Goal: Task Accomplishment & Management: Manage account settings

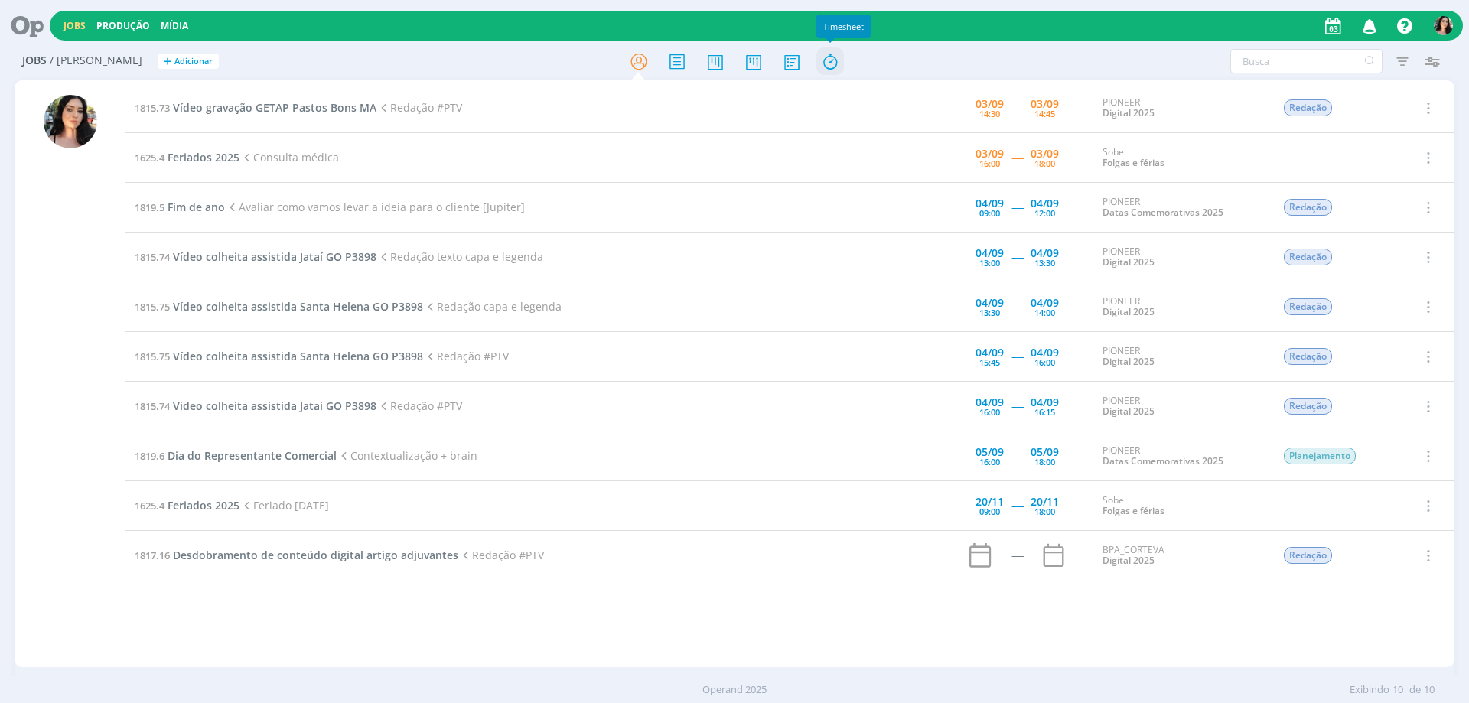
click at [828, 63] on icon at bounding box center [830, 62] width 28 height 30
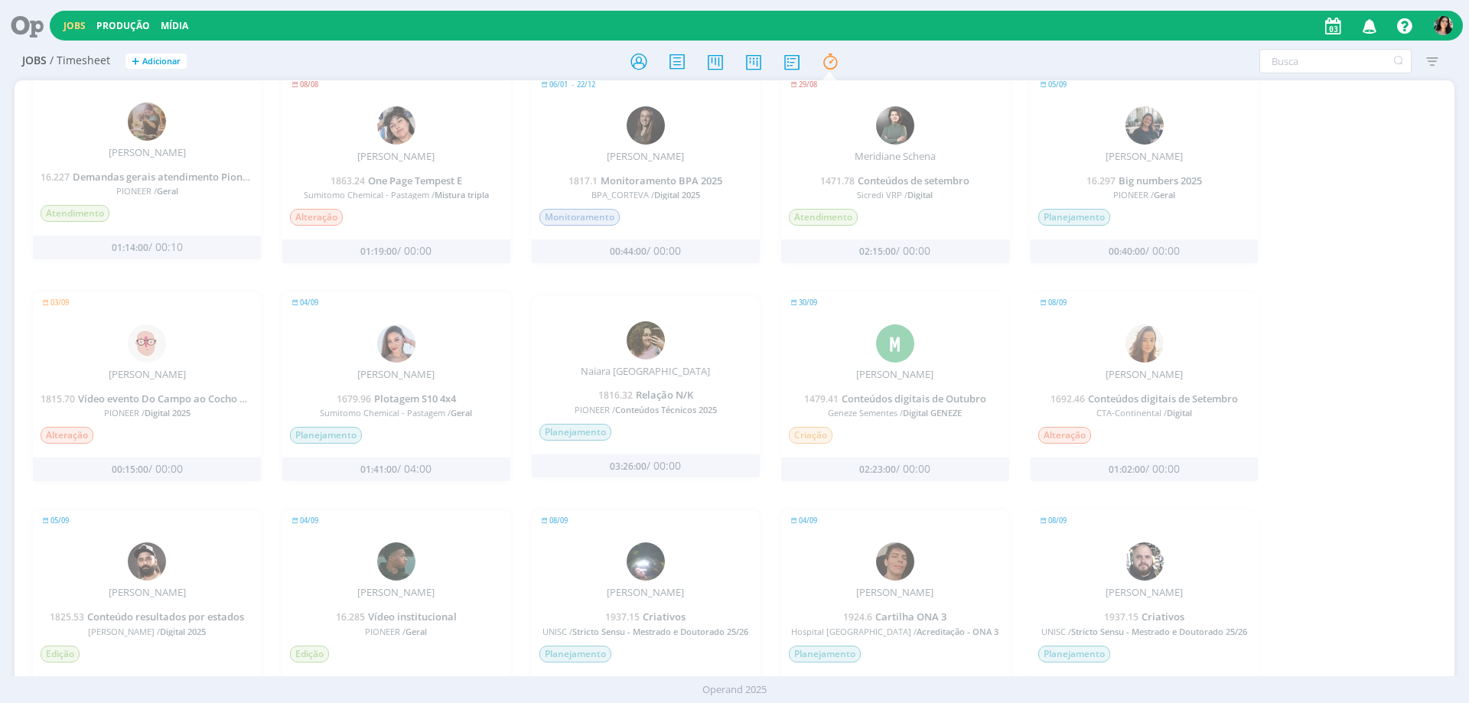
scroll to position [957, 0]
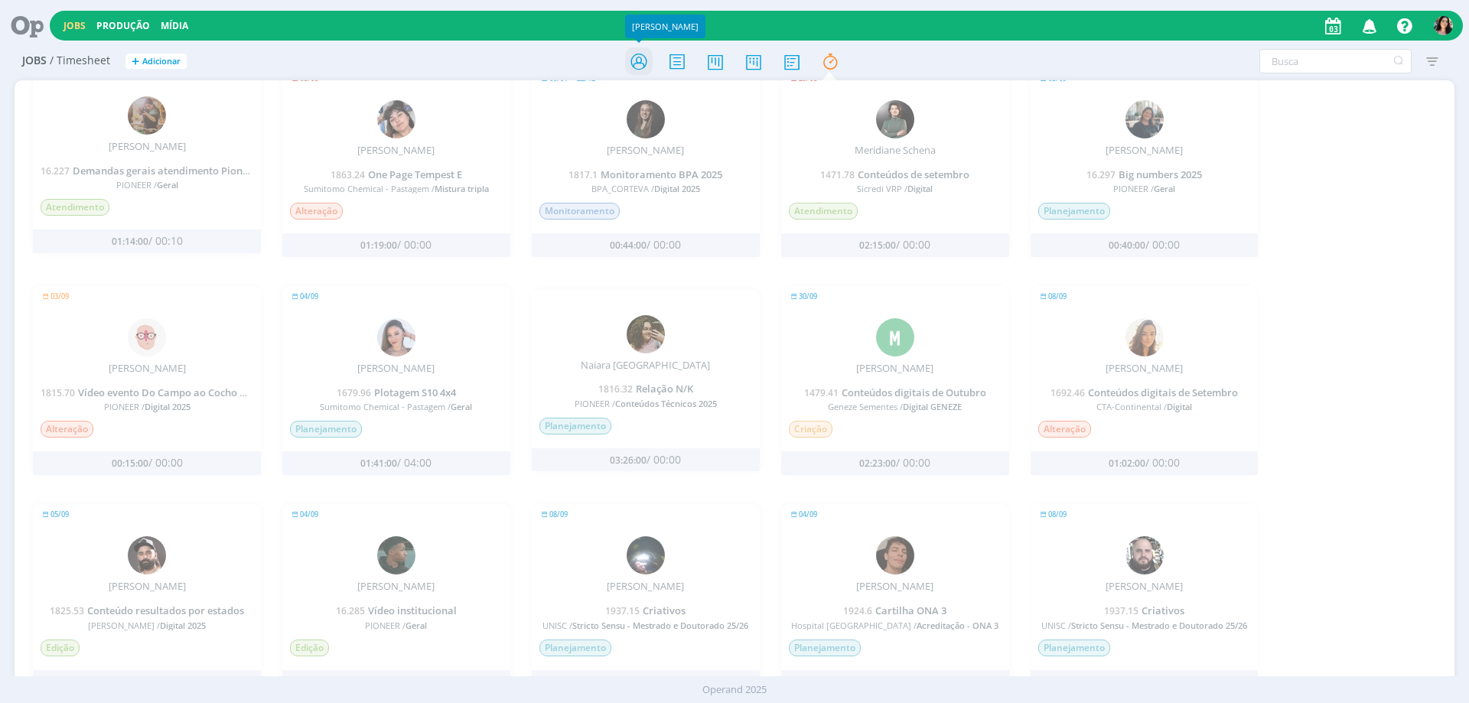
click at [649, 68] on icon at bounding box center [639, 62] width 28 height 30
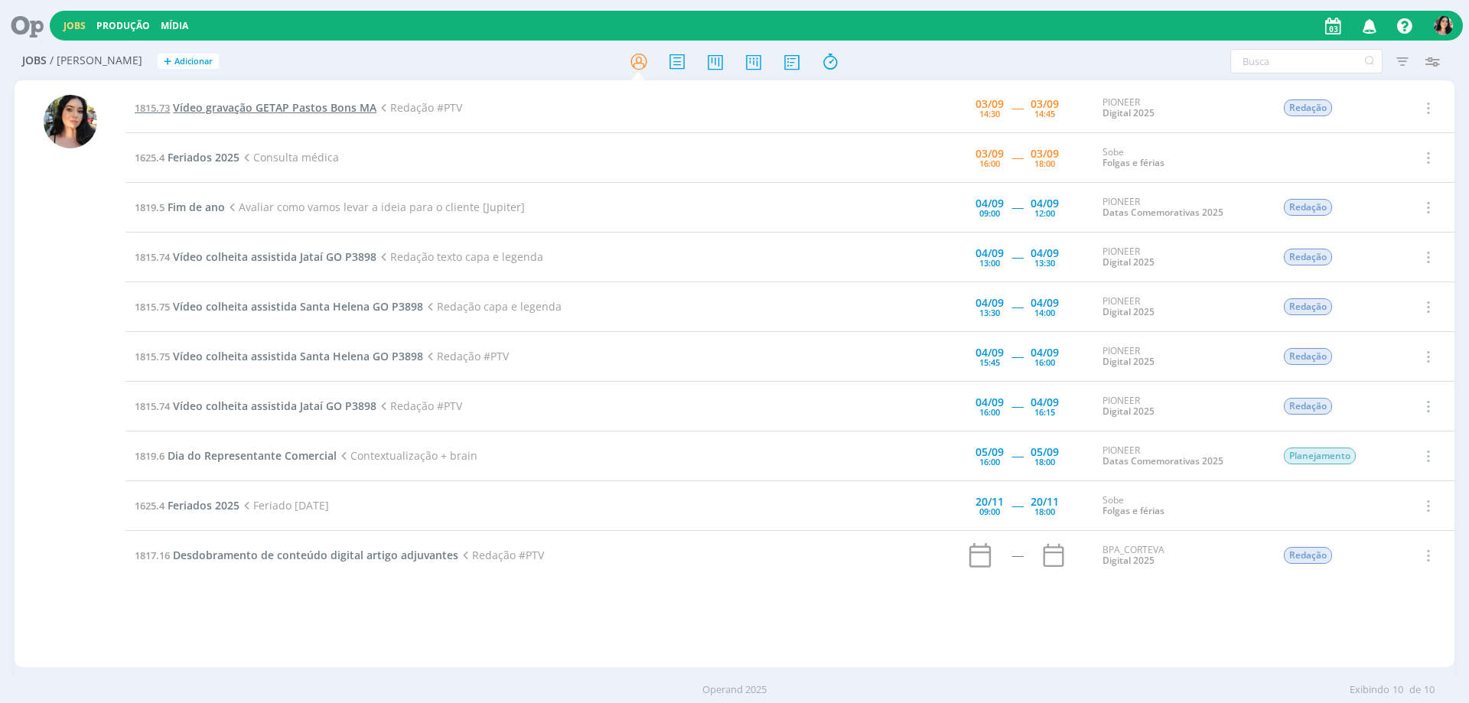
click at [284, 106] on span "Vídeo gravação GETAP Pastos Bons MA" at bounding box center [274, 107] width 203 height 15
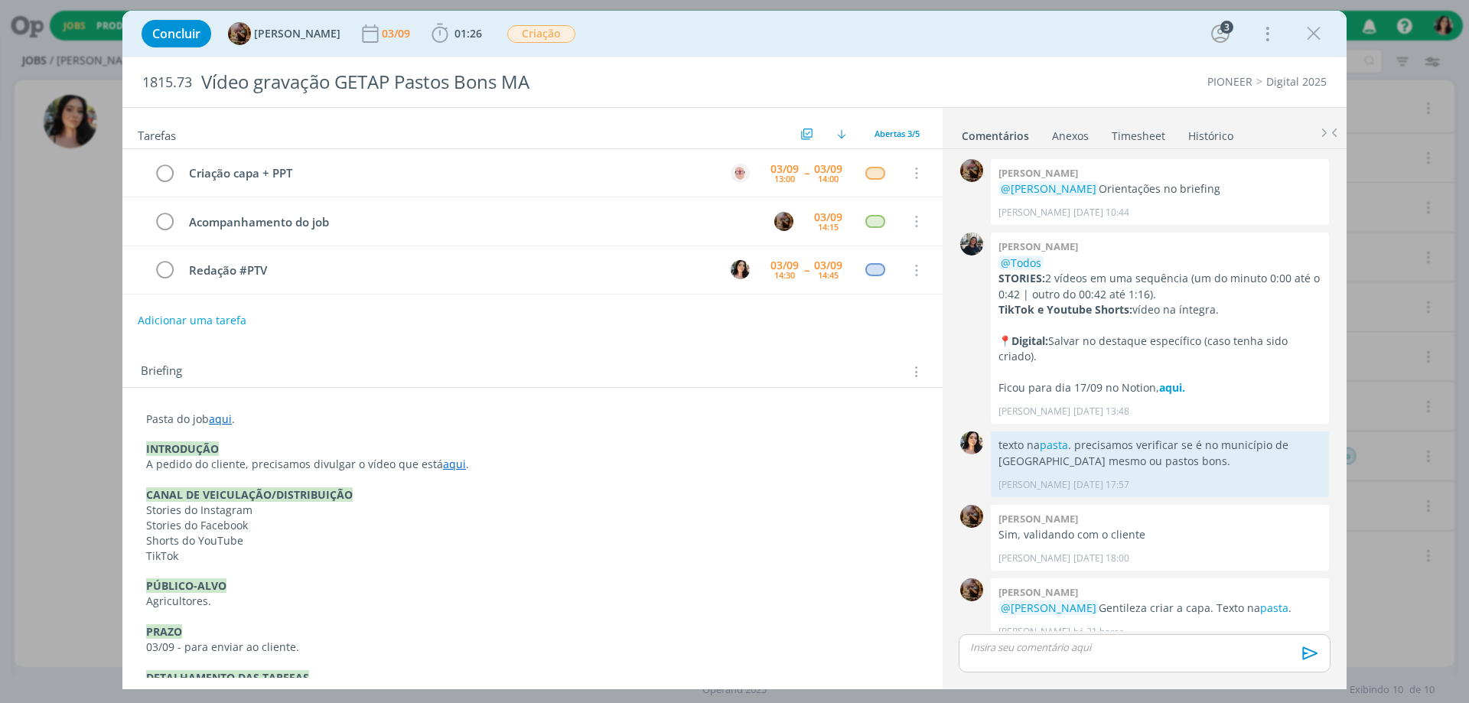
scroll to position [17, 0]
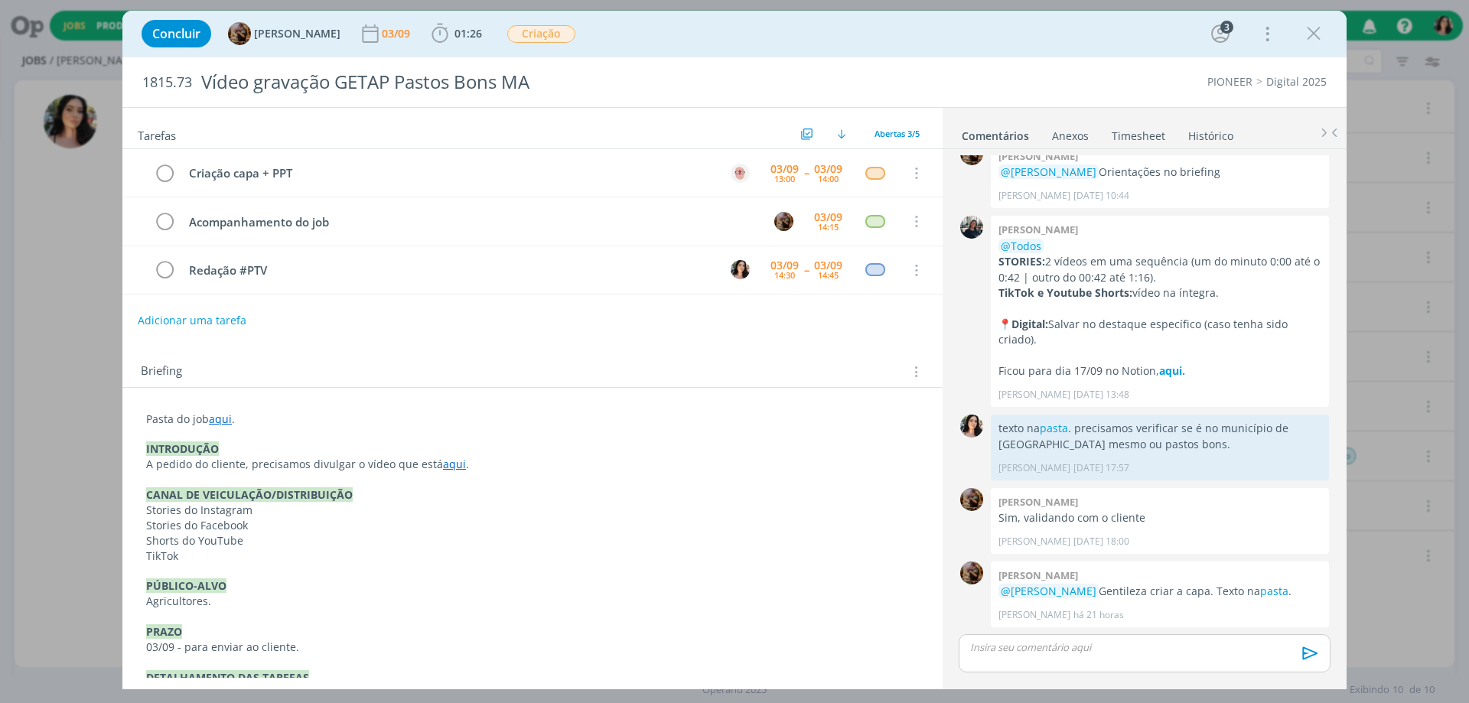
click at [1031, 31] on div "Concluir Amanda Rodrigues 03/09 01:26 Iniciar Apontar Data * 03/09/2025 Horas *…" at bounding box center [734, 33] width 1201 height 37
click at [1319, 27] on icon "dialog" at bounding box center [1313, 33] width 23 height 23
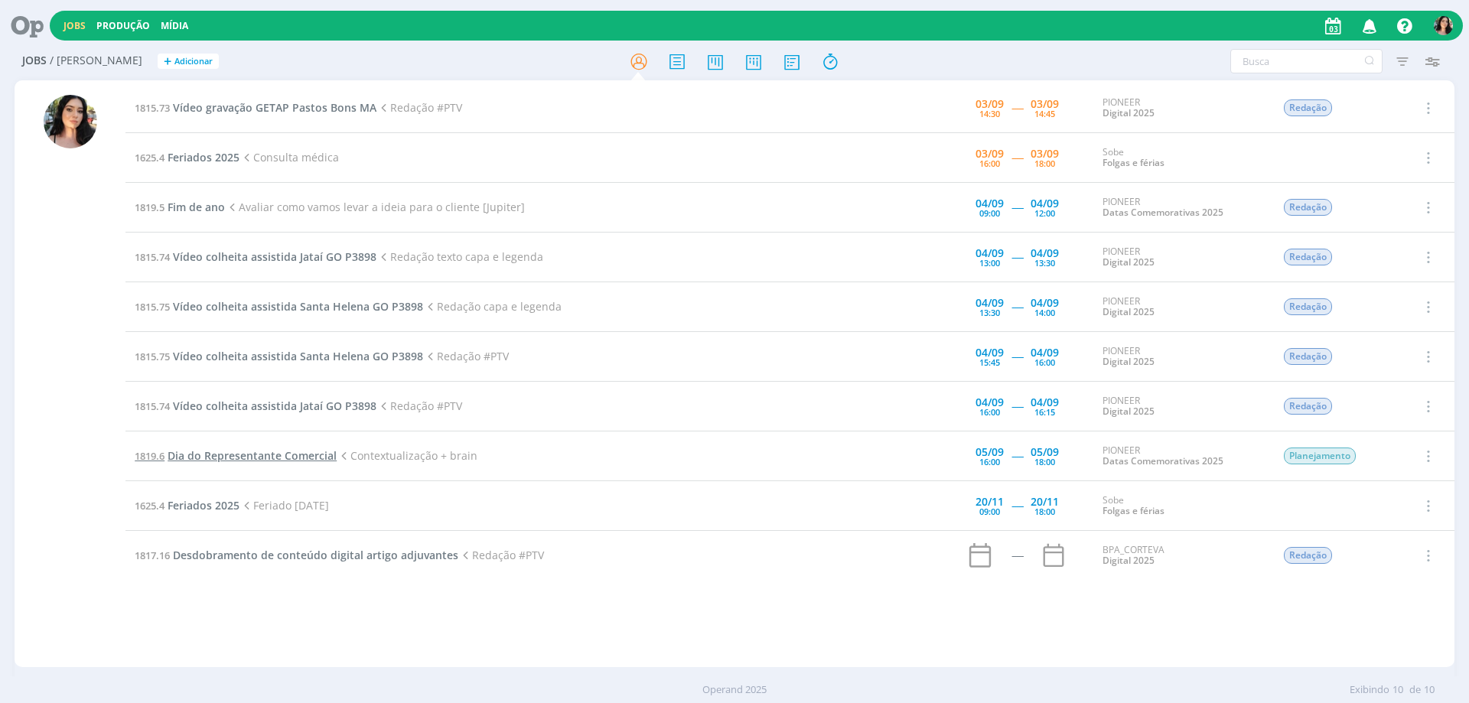
click at [333, 451] on span "Dia do Representante Comercial" at bounding box center [252, 455] width 169 height 15
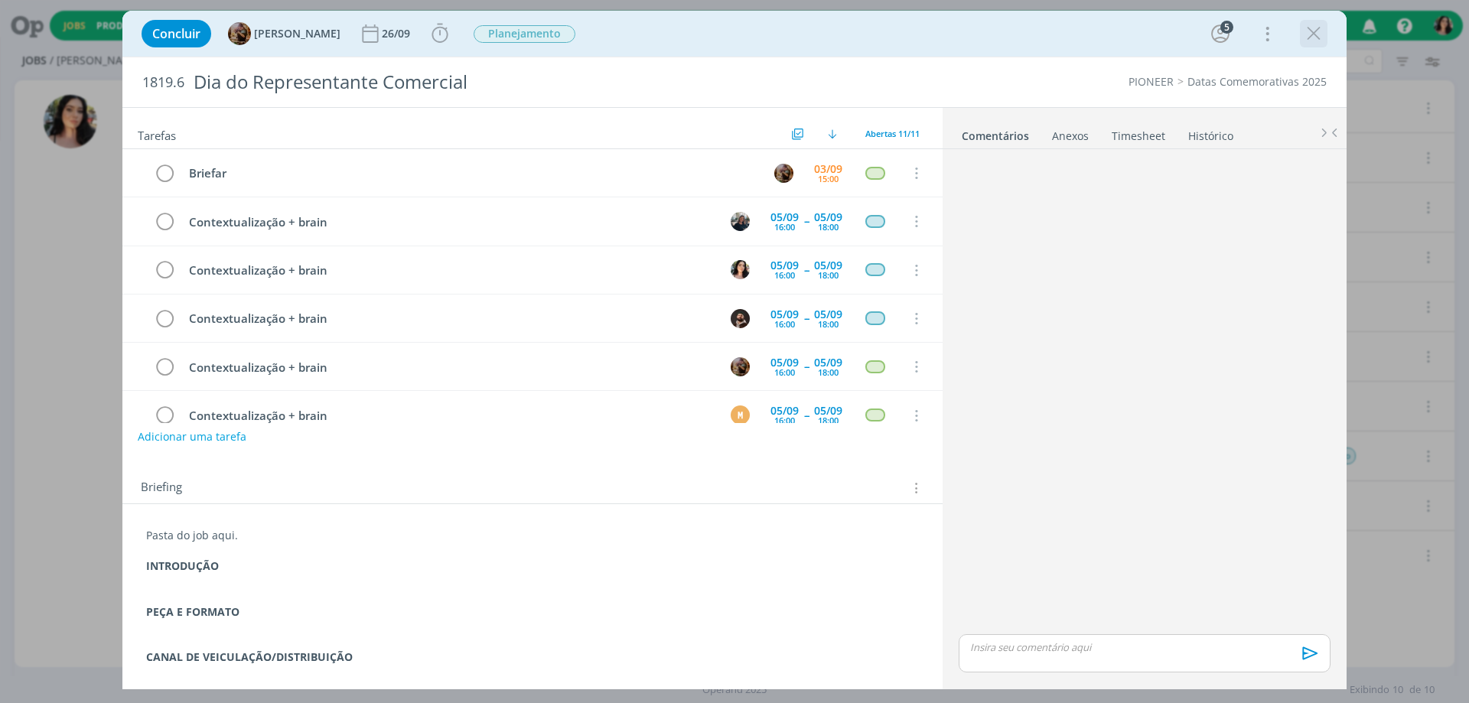
click at [1311, 34] on icon "dialog" at bounding box center [1313, 33] width 23 height 23
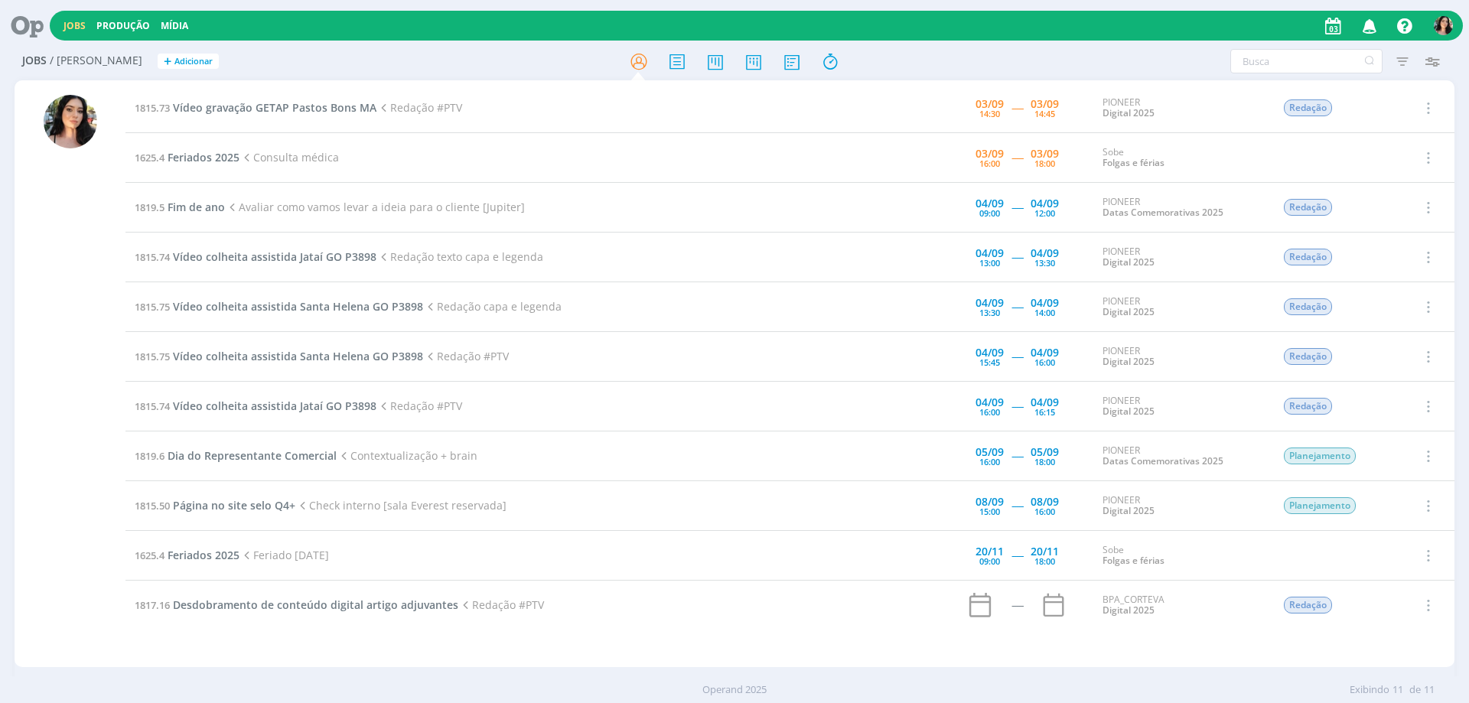
click at [109, 596] on div at bounding box center [70, 375] width 111 height 584
click at [831, 51] on icon at bounding box center [830, 62] width 28 height 30
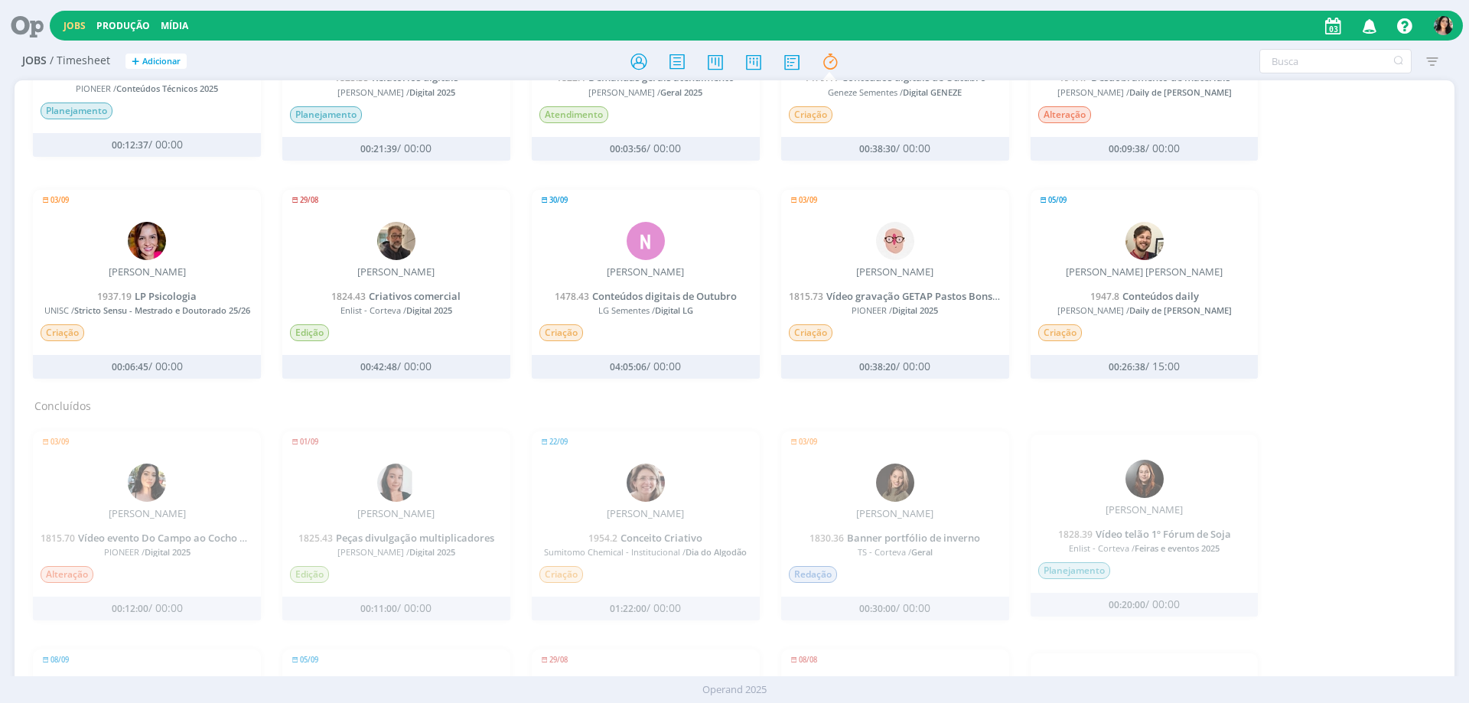
scroll to position [486, 0]
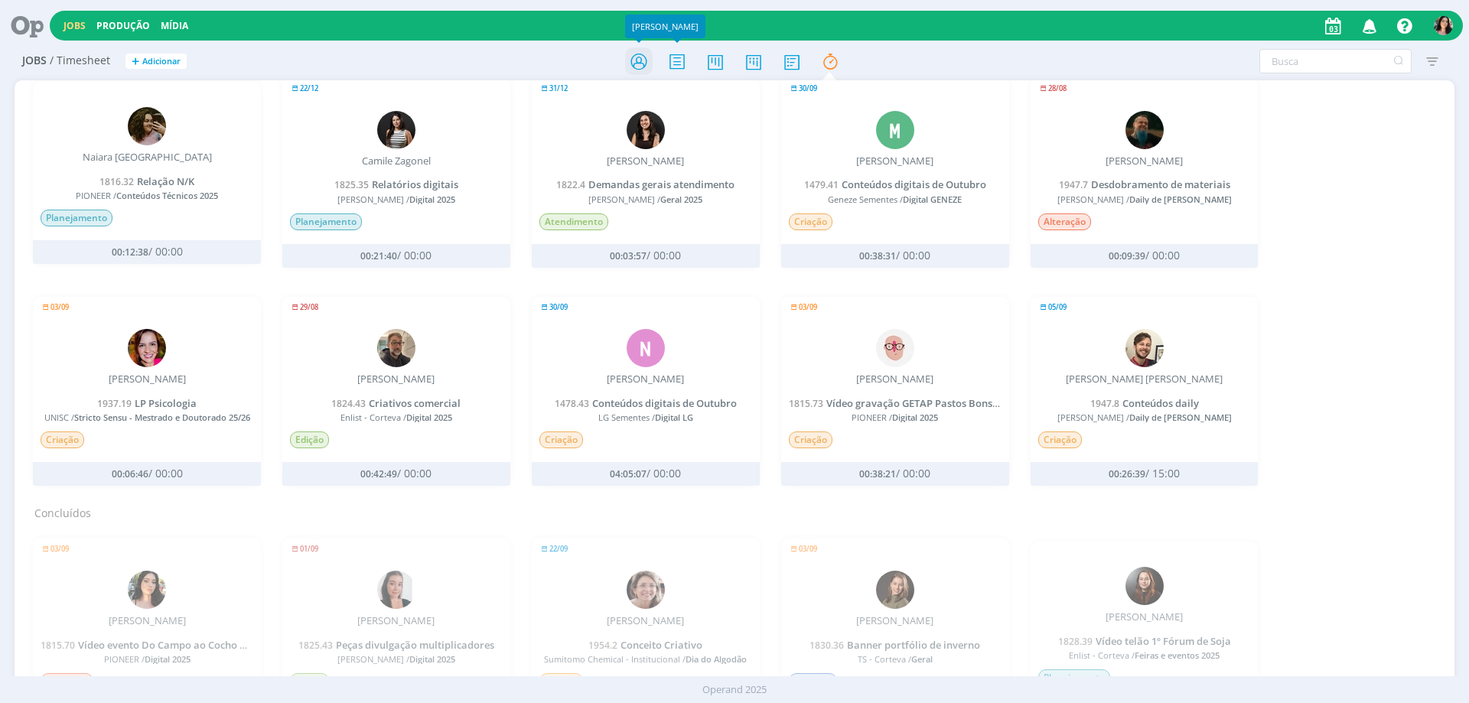
click at [649, 61] on icon at bounding box center [639, 62] width 28 height 30
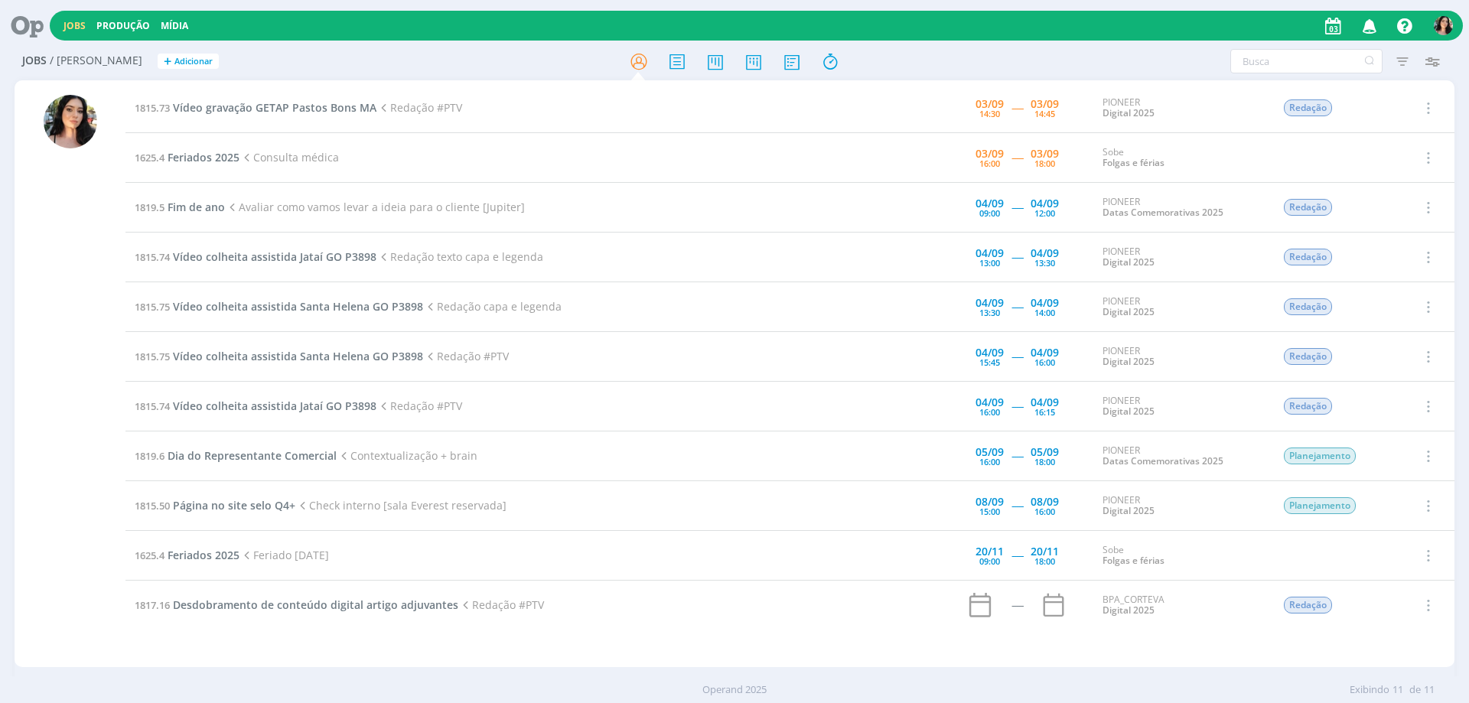
click at [0, 415] on div "Jobs / Minha Pauta + Adicionar Filtros Filtrar Limpar Tipo Jobs e Tarefas Data …" at bounding box center [734, 377] width 1469 height 668
click at [195, 113] on span "Vídeo gravação GETAP Pastos Bons MA" at bounding box center [274, 107] width 203 height 15
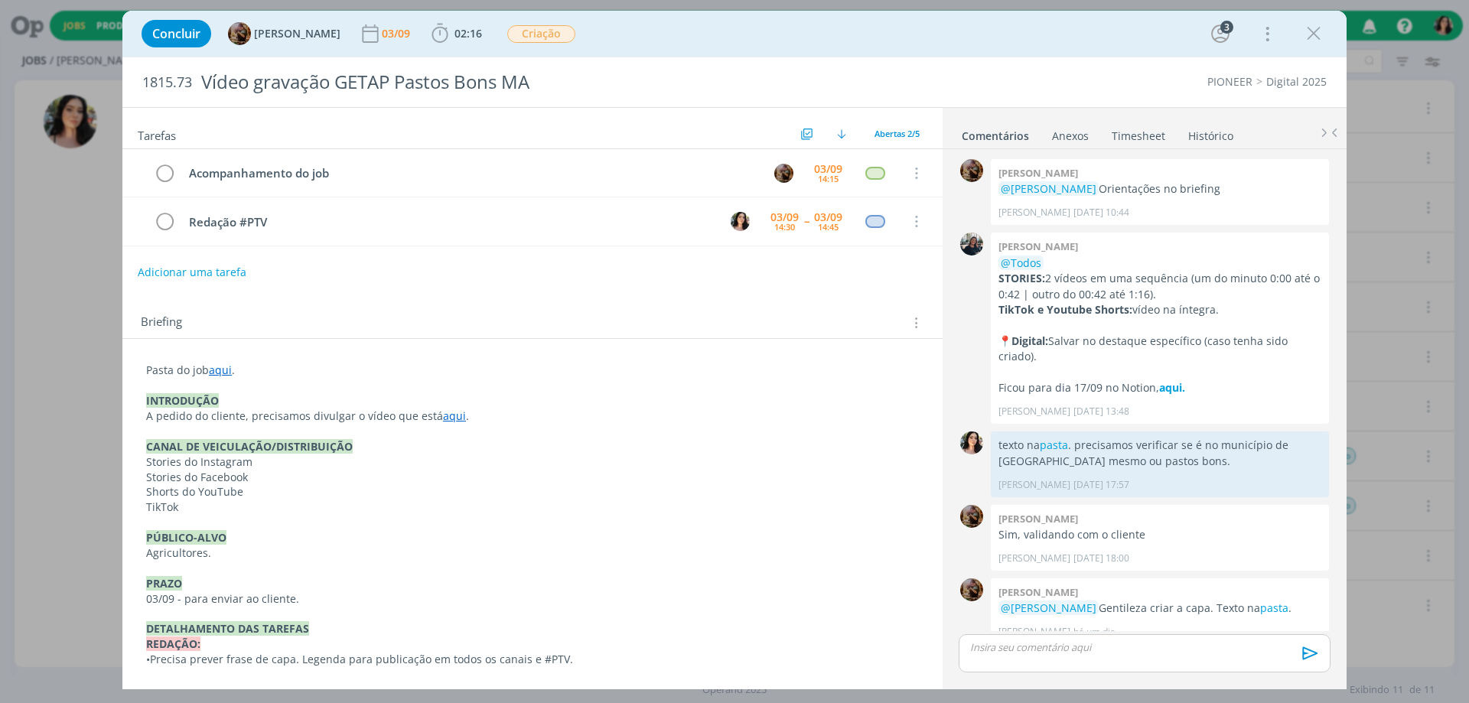
scroll to position [90, 0]
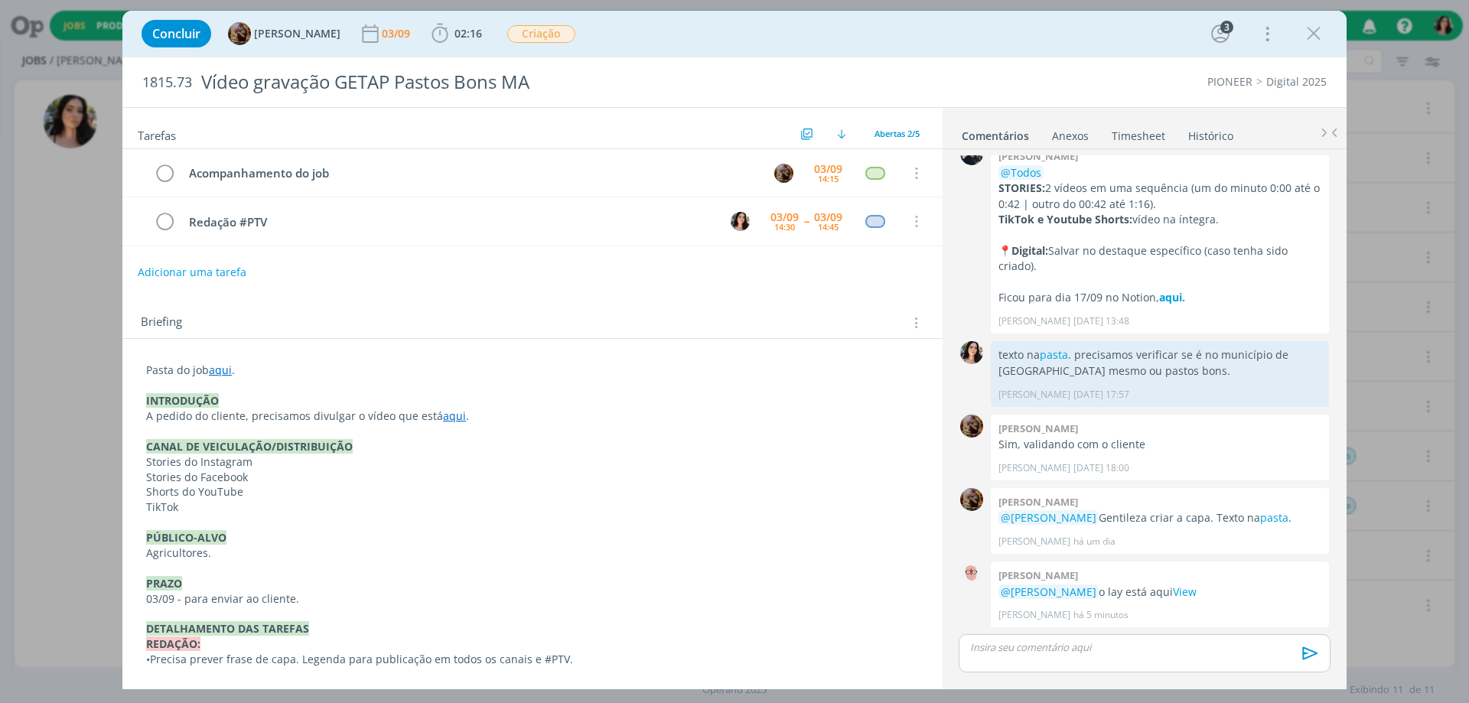
click at [213, 371] on link "aqui" at bounding box center [220, 370] width 23 height 15
click at [236, 395] on link "https://sobeae.sharepoint.com/:f:/s/SOBEAE/El7DP1fVtvdPlhku5lZ_I-gBs4bMdF-fmP6x…" at bounding box center [245, 399] width 115 height 20
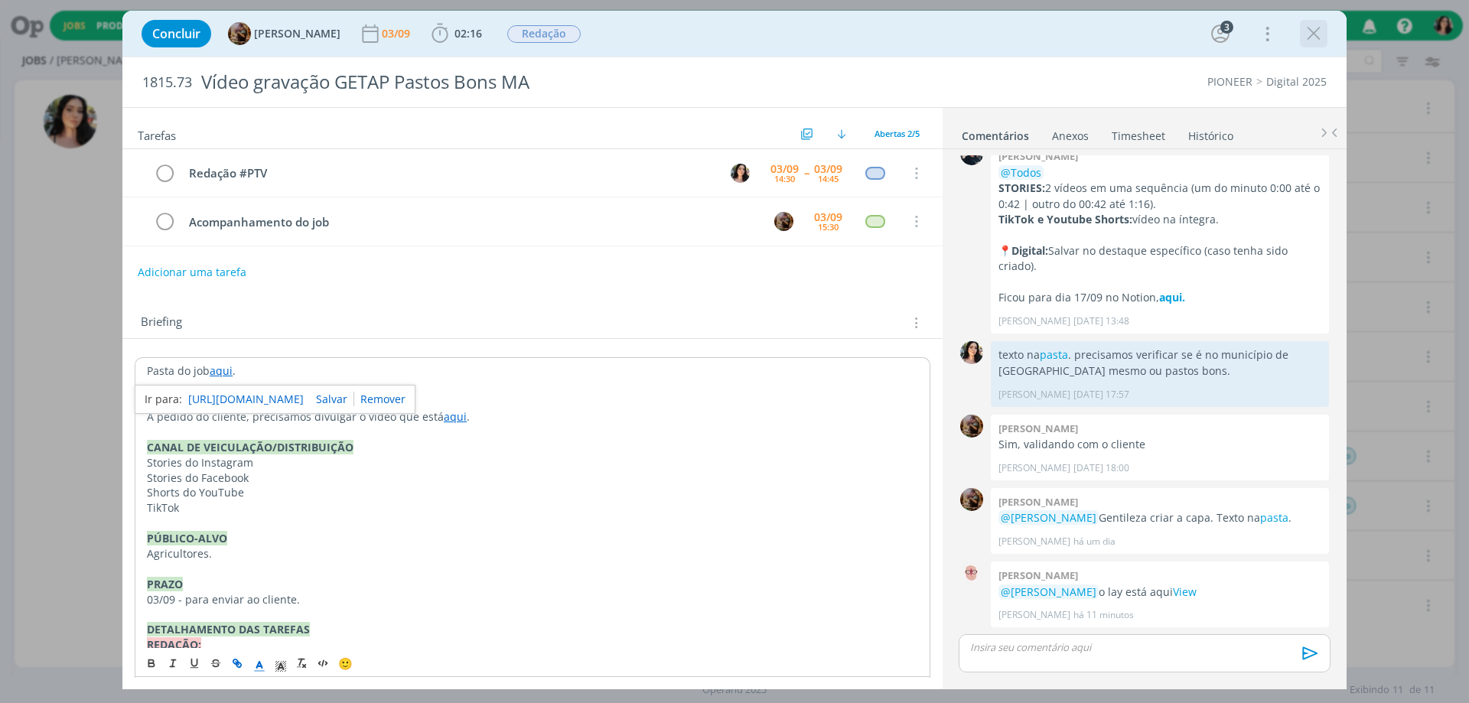
click at [1326, 39] on div "dialog" at bounding box center [1314, 34] width 28 height 28
click at [1314, 28] on icon "dialog" at bounding box center [1313, 33] width 23 height 23
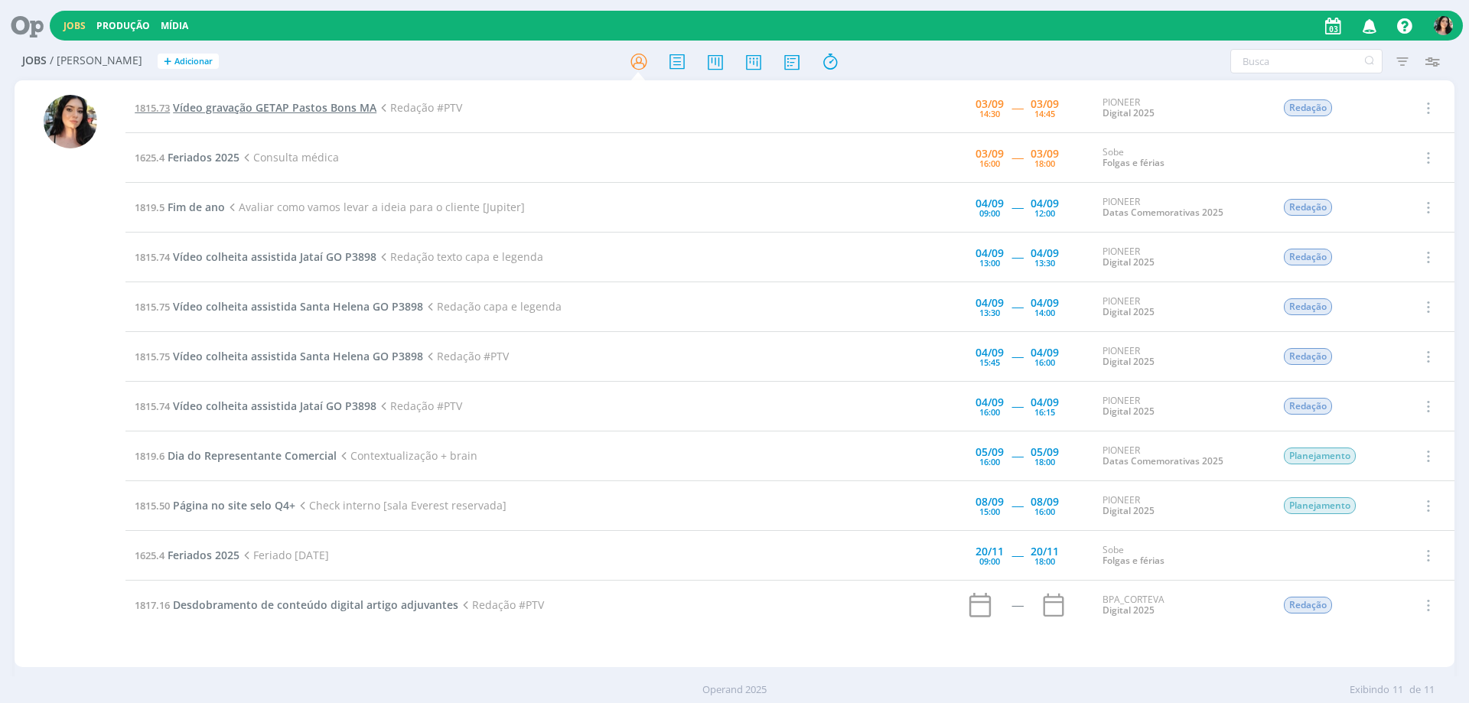
click at [258, 109] on span "Vídeo gravação GETAP Pastos Bons MA" at bounding box center [274, 107] width 203 height 15
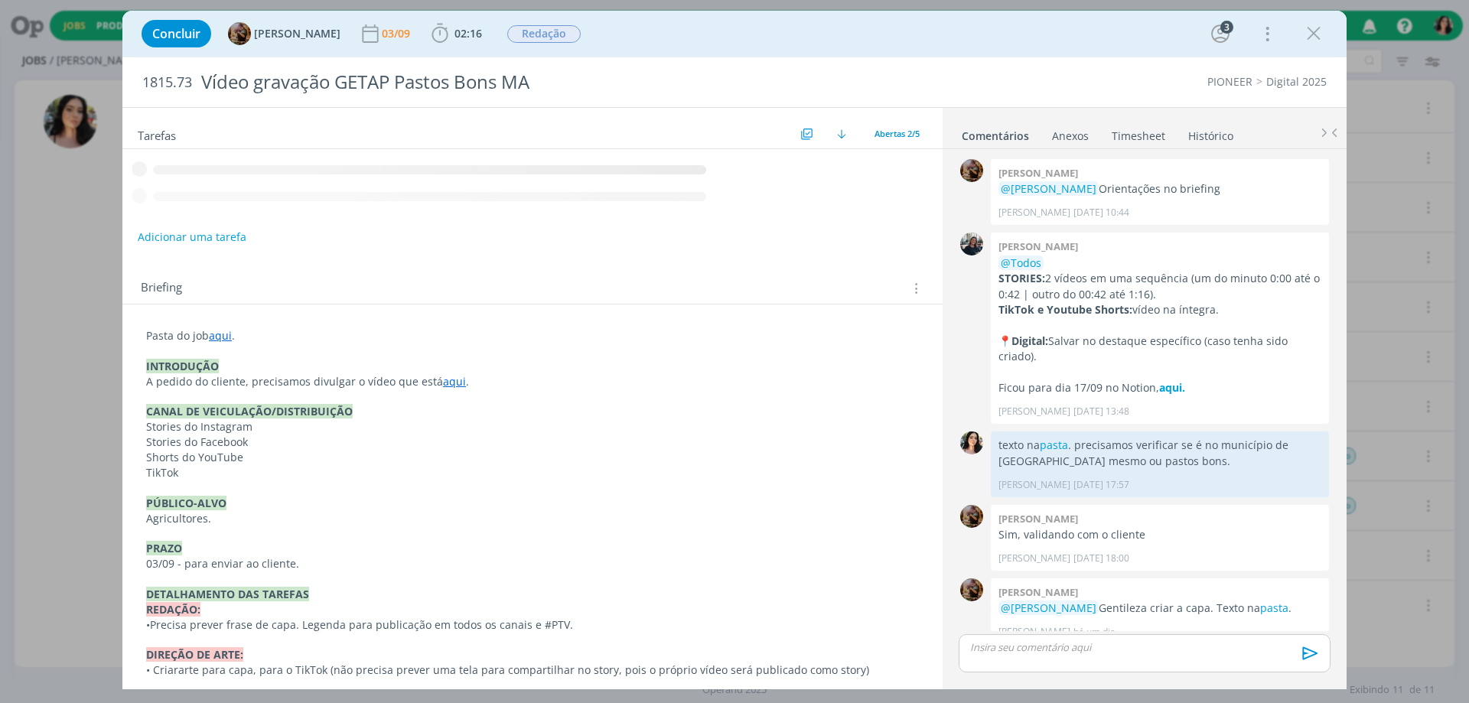
scroll to position [90, 0]
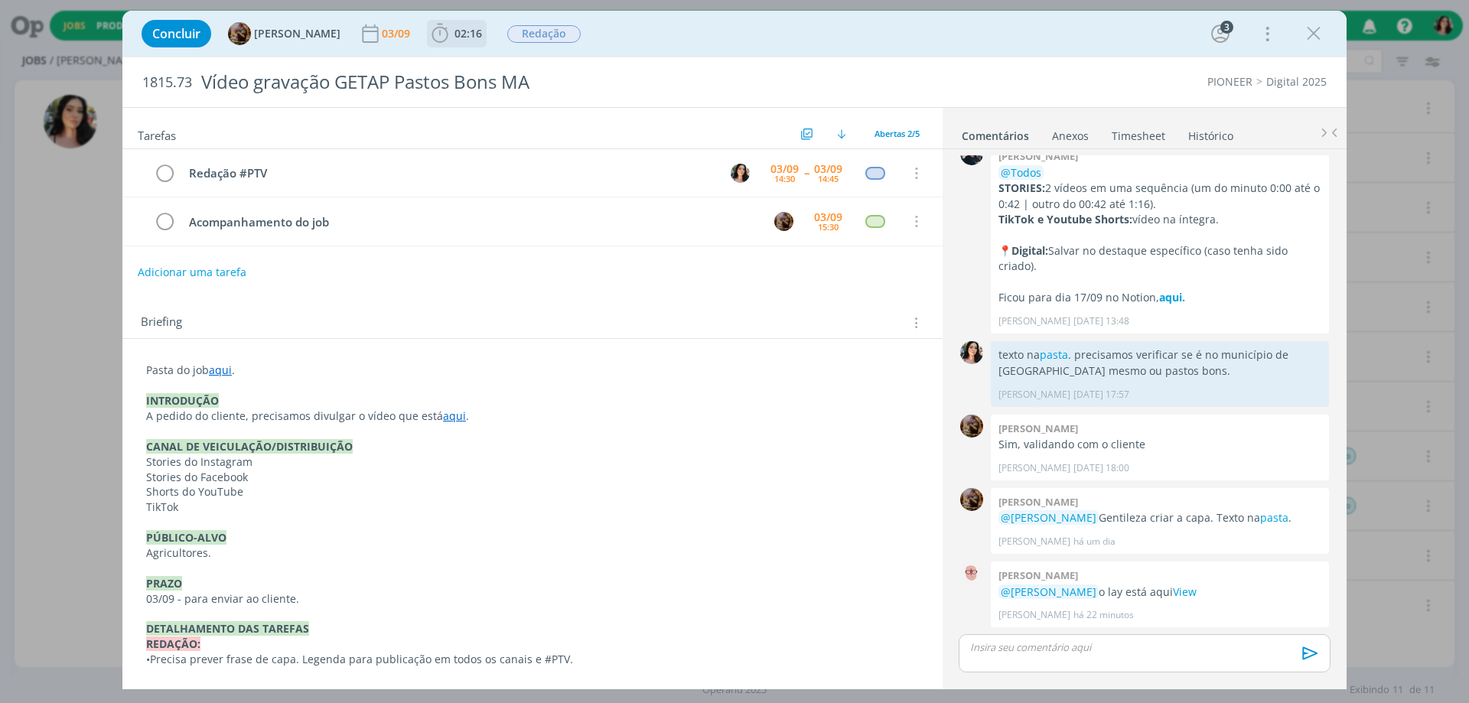
click at [451, 25] on icon "dialog" at bounding box center [439, 33] width 23 height 23
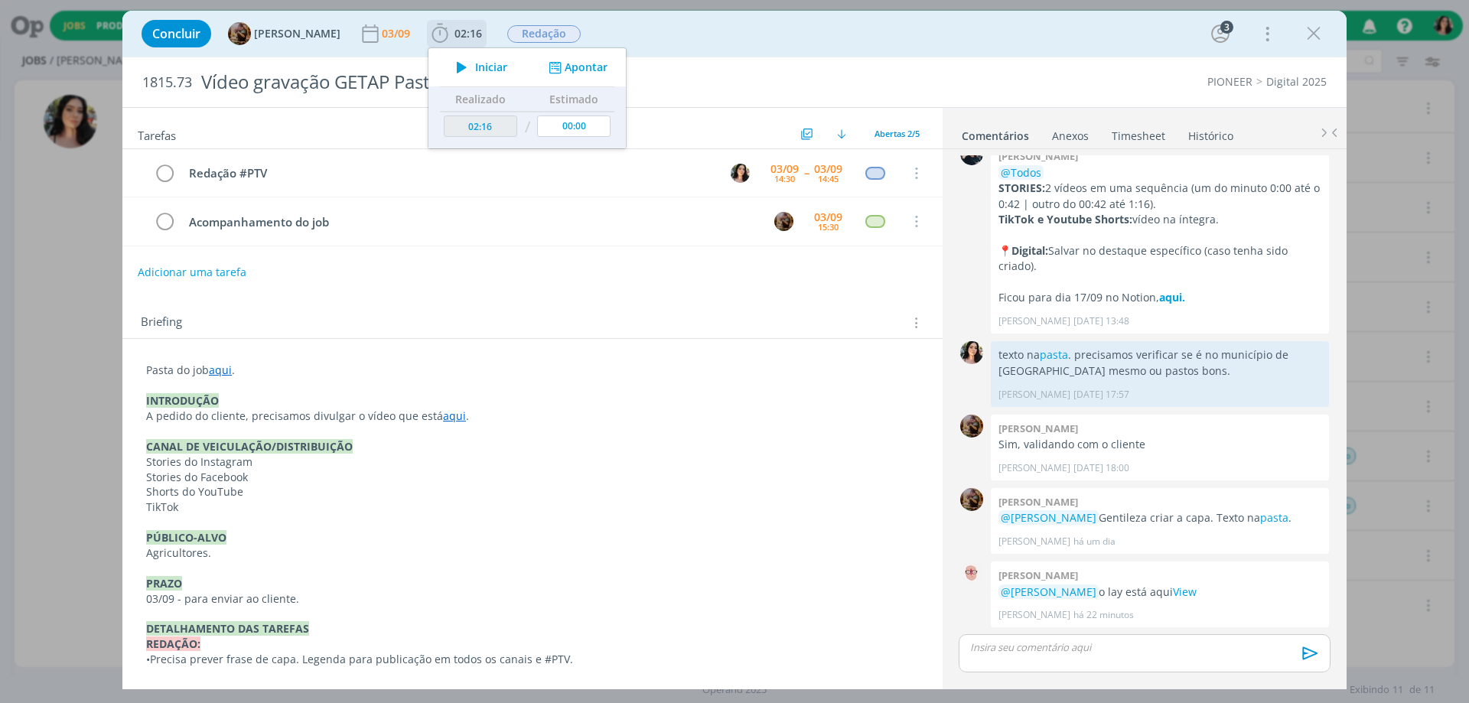
click at [471, 63] on icon "dialog" at bounding box center [461, 67] width 27 height 20
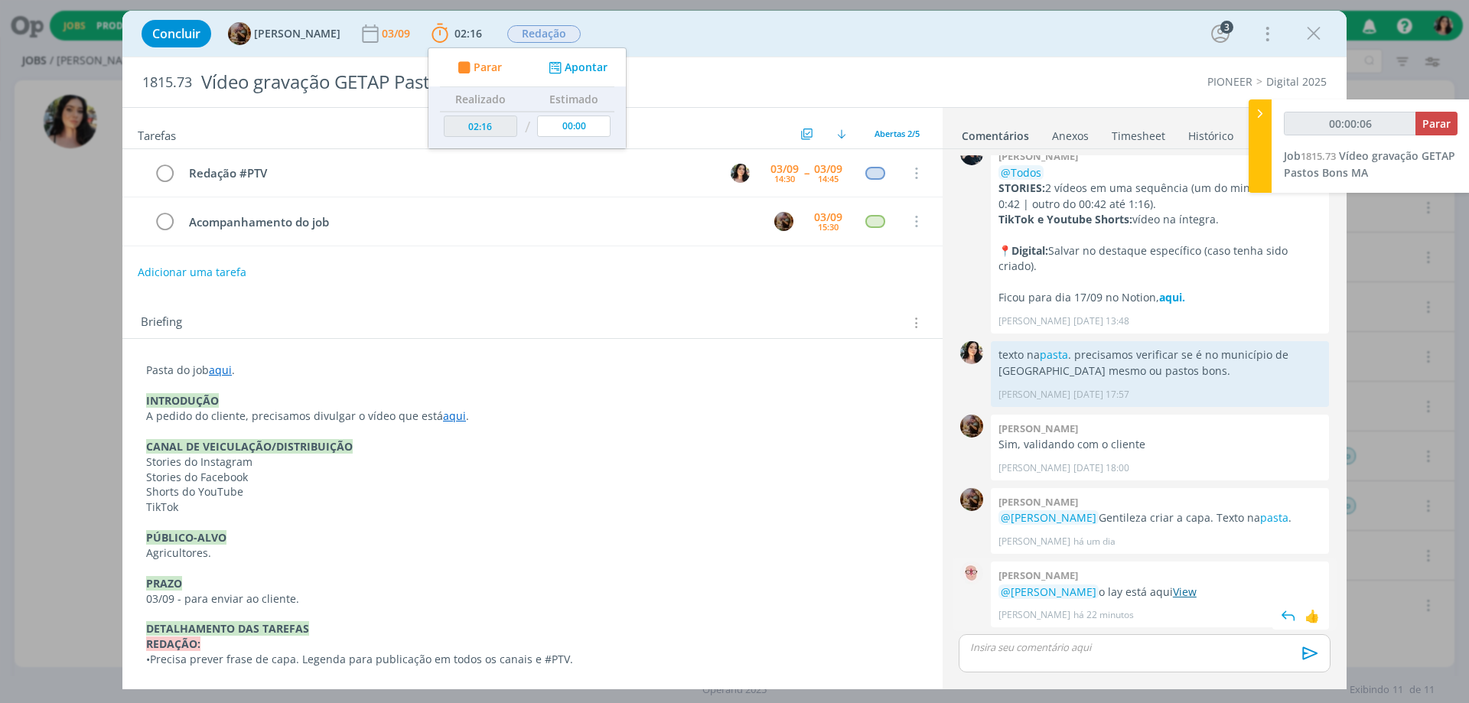
click at [1194, 587] on link "View" at bounding box center [1185, 591] width 24 height 15
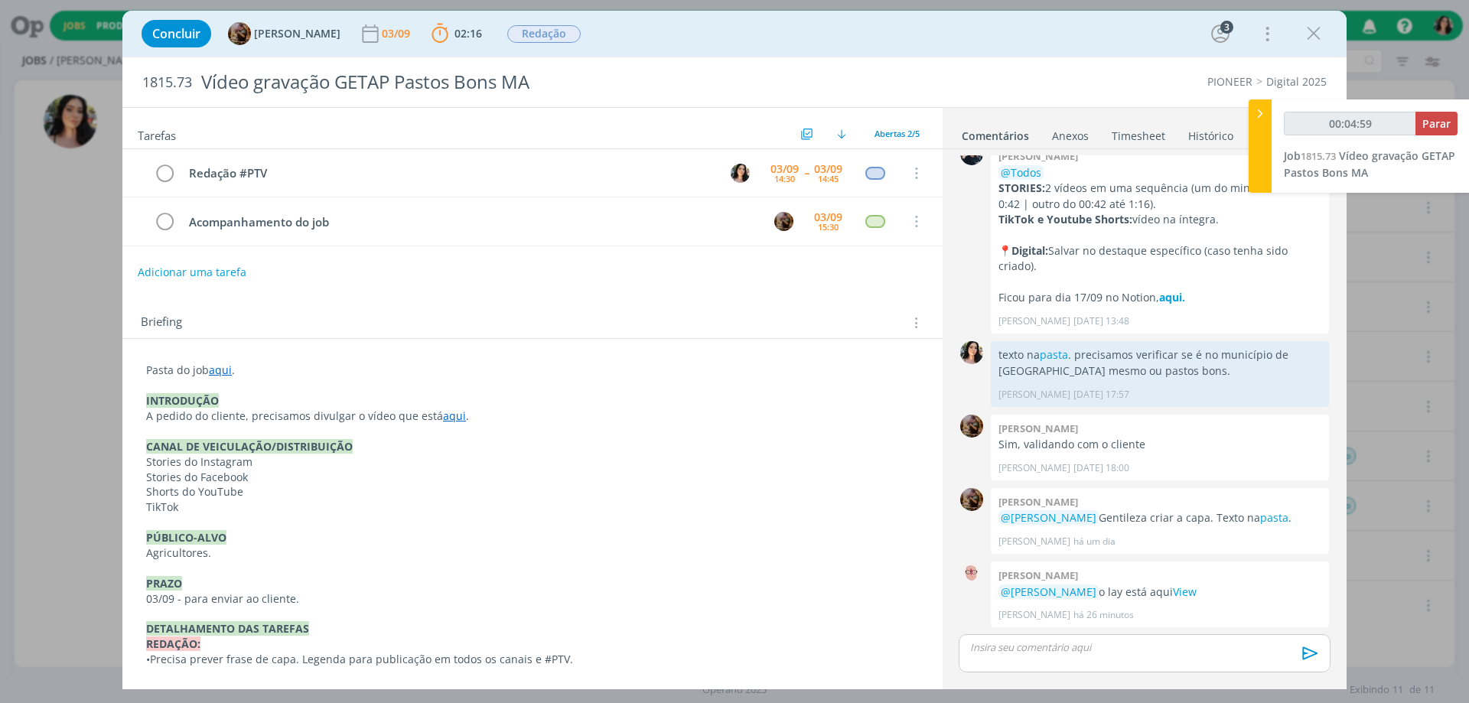
click at [1063, 640] on p "dialog" at bounding box center [1144, 647] width 347 height 14
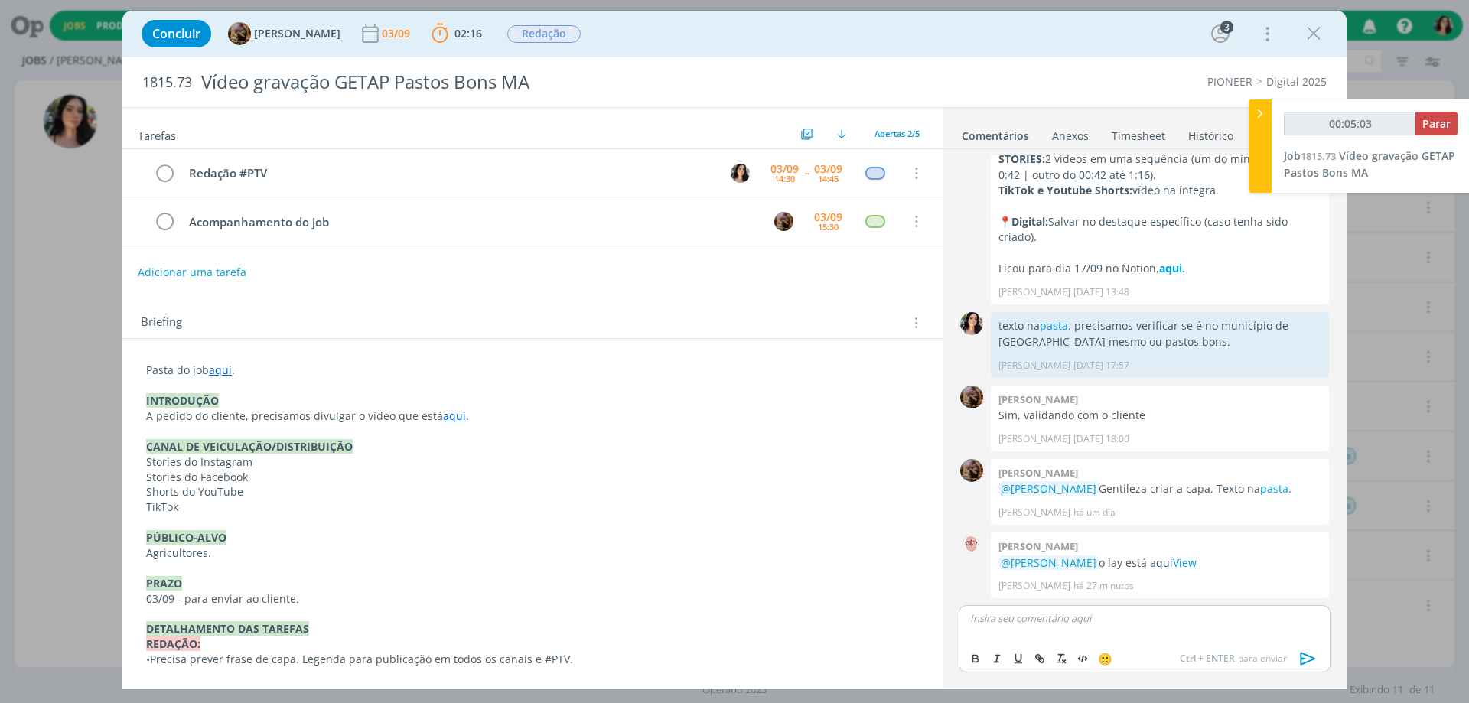
type input "00:05:04"
click at [1061, 620] on p "ppt com #ptv na pasta." at bounding box center [1144, 618] width 347 height 14
type input "00:05:11"
click at [1041, 659] on icon "dialog" at bounding box center [1039, 658] width 12 height 12
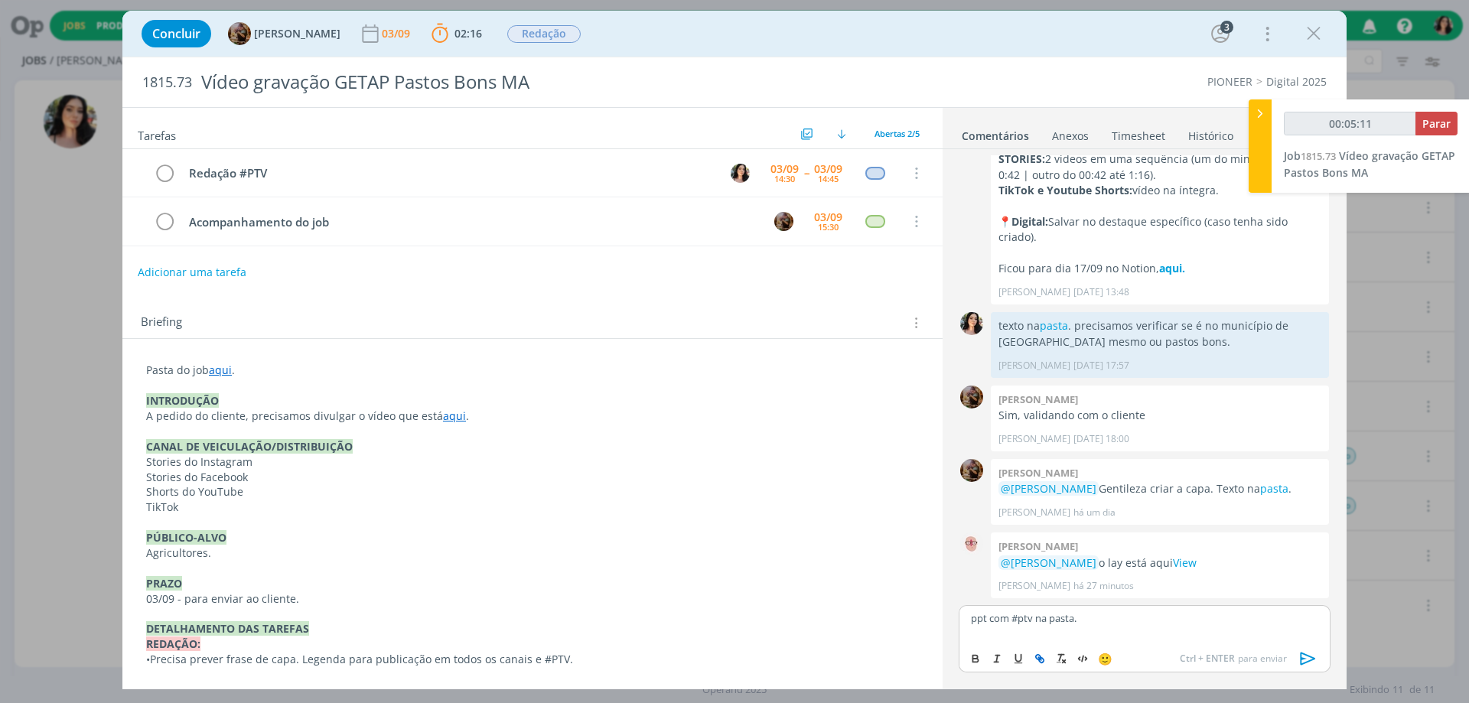
paste input "https://sobeae.sharepoint.com/sites/SOBEAE/Documentos%20Compartilhados/Forms/Al…"
type input "https://sobeae.sharepoint.com/sites/SOBEAE/Documentos%20Compartilhados/Forms/Al…"
type input "00:05:12"
type input "https://sobeae.sharepoint.com/sites/SOBEAE/Documentos%20Compartilhados/Forms/Al…"
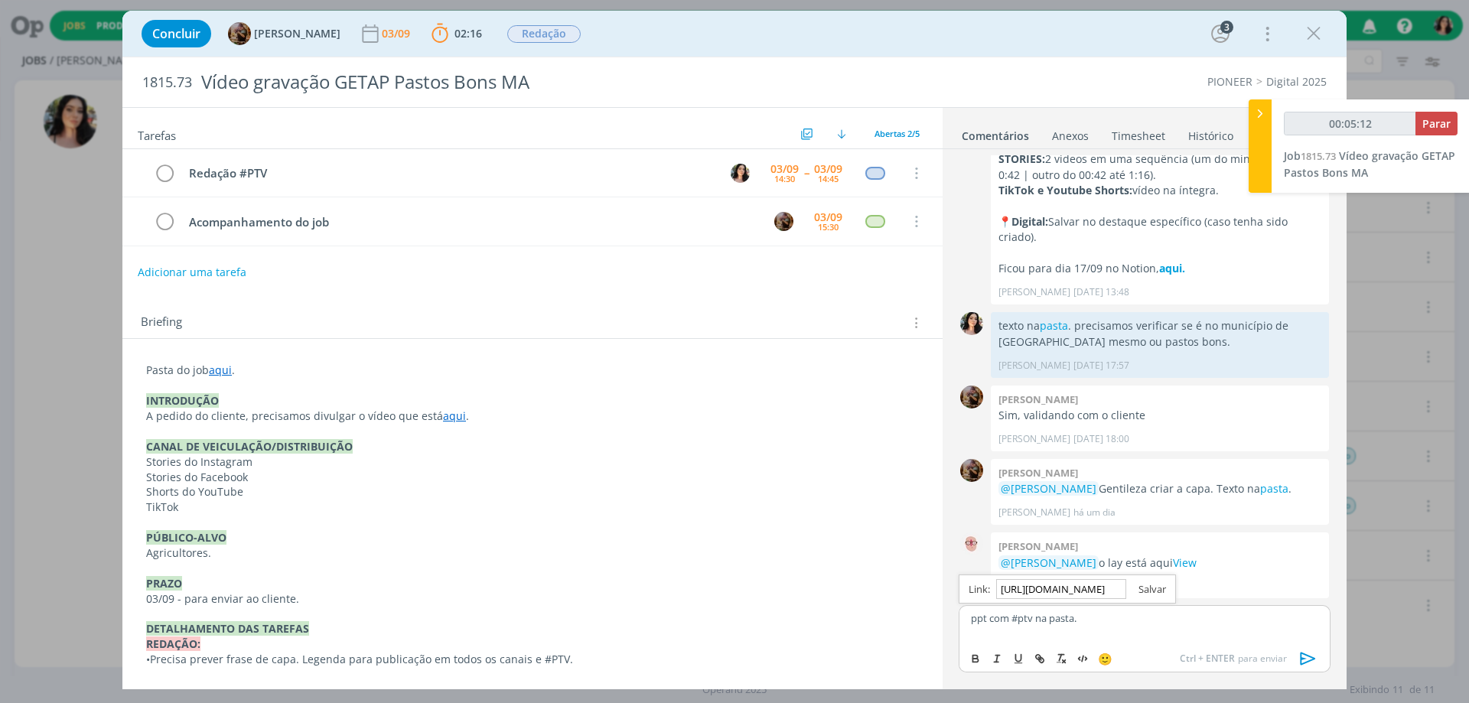
scroll to position [0, 0]
click at [1148, 590] on link "dialog" at bounding box center [1146, 589] width 40 height 14
click at [443, 422] on link "aqui" at bounding box center [454, 415] width 23 height 15
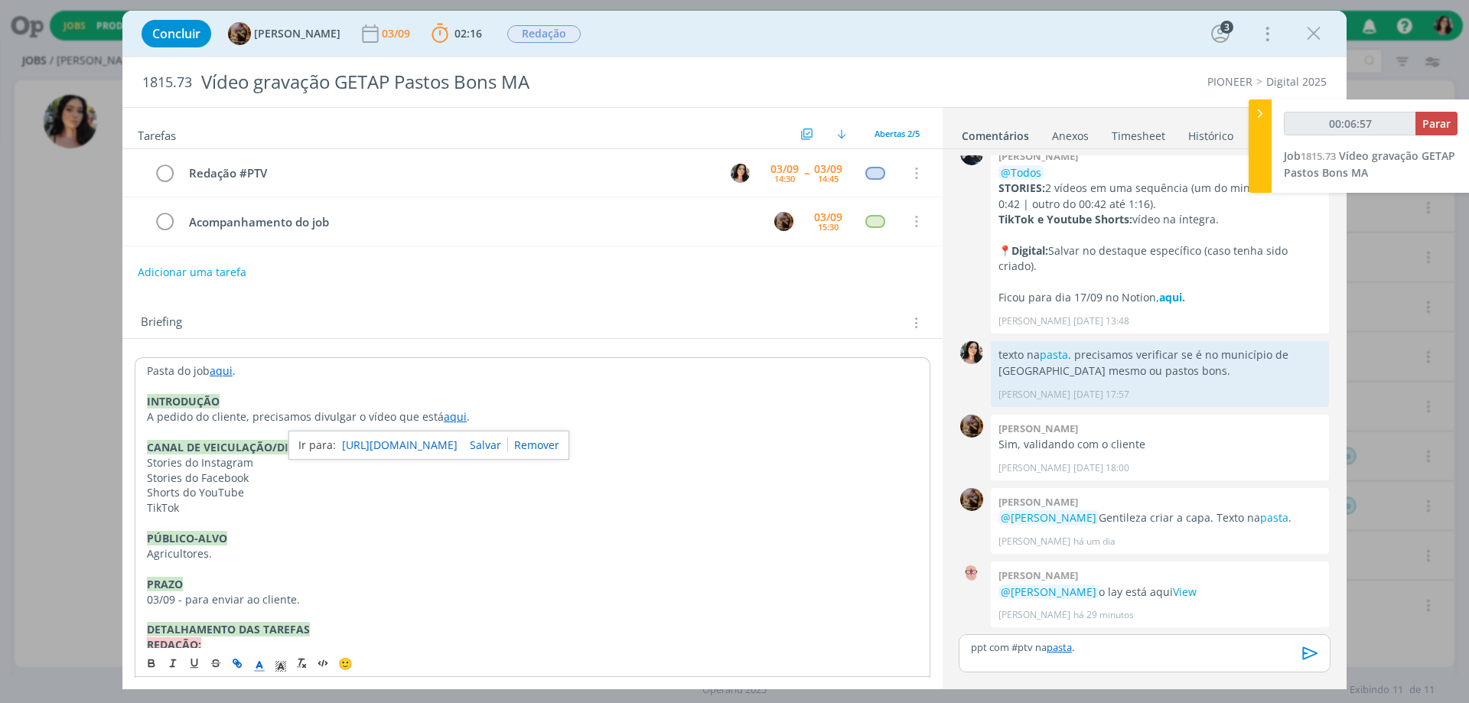
scroll to position [90, 0]
click at [444, 445] on link "https://sobeae.sharepoint.com/:f:/s/SOBEAE/EuHG2VoDJ25MloDy5mgetd4Bjkw8nCEedpjA…" at bounding box center [399, 445] width 115 height 20
type input "00:08:31"
click at [1434, 122] on span "Parar" at bounding box center [1436, 123] width 28 height 15
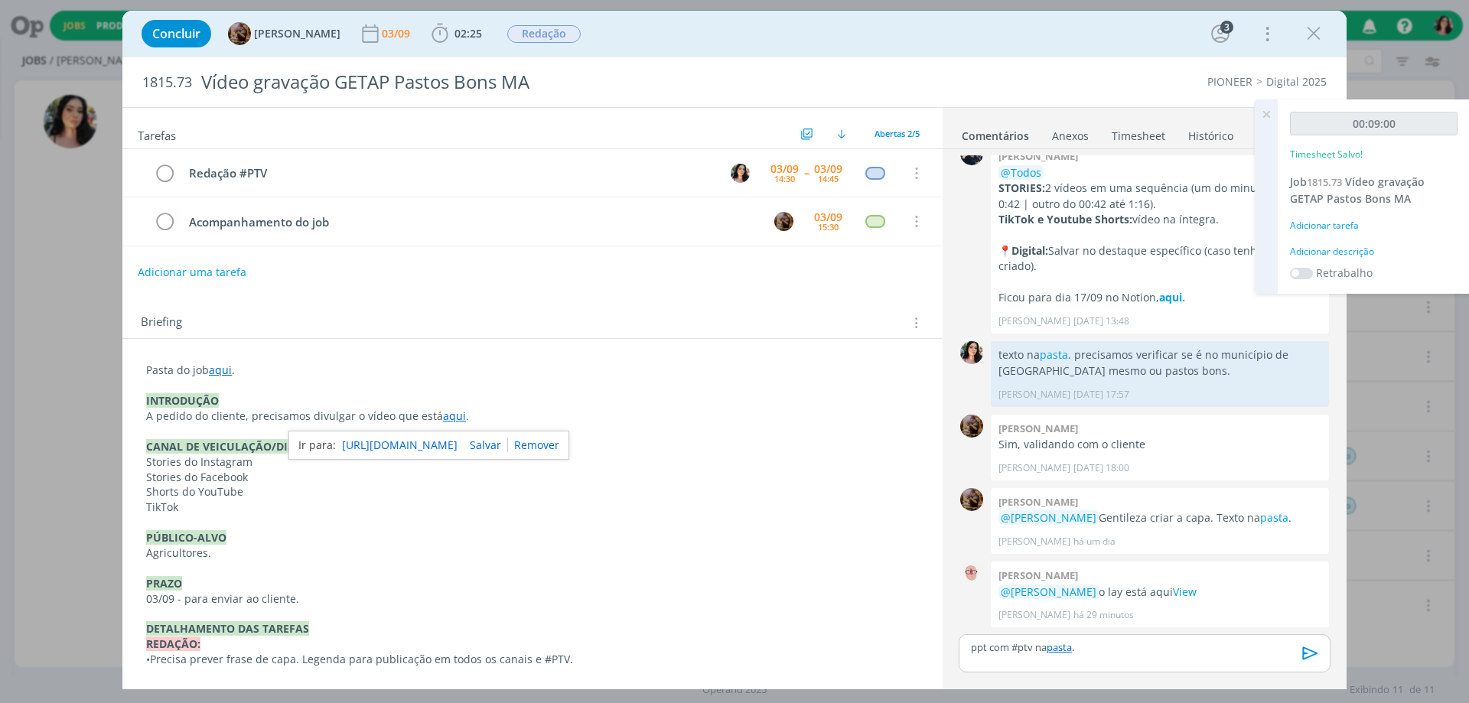
click at [1333, 249] on div "Adicionar descrição" at bounding box center [1374, 252] width 168 height 14
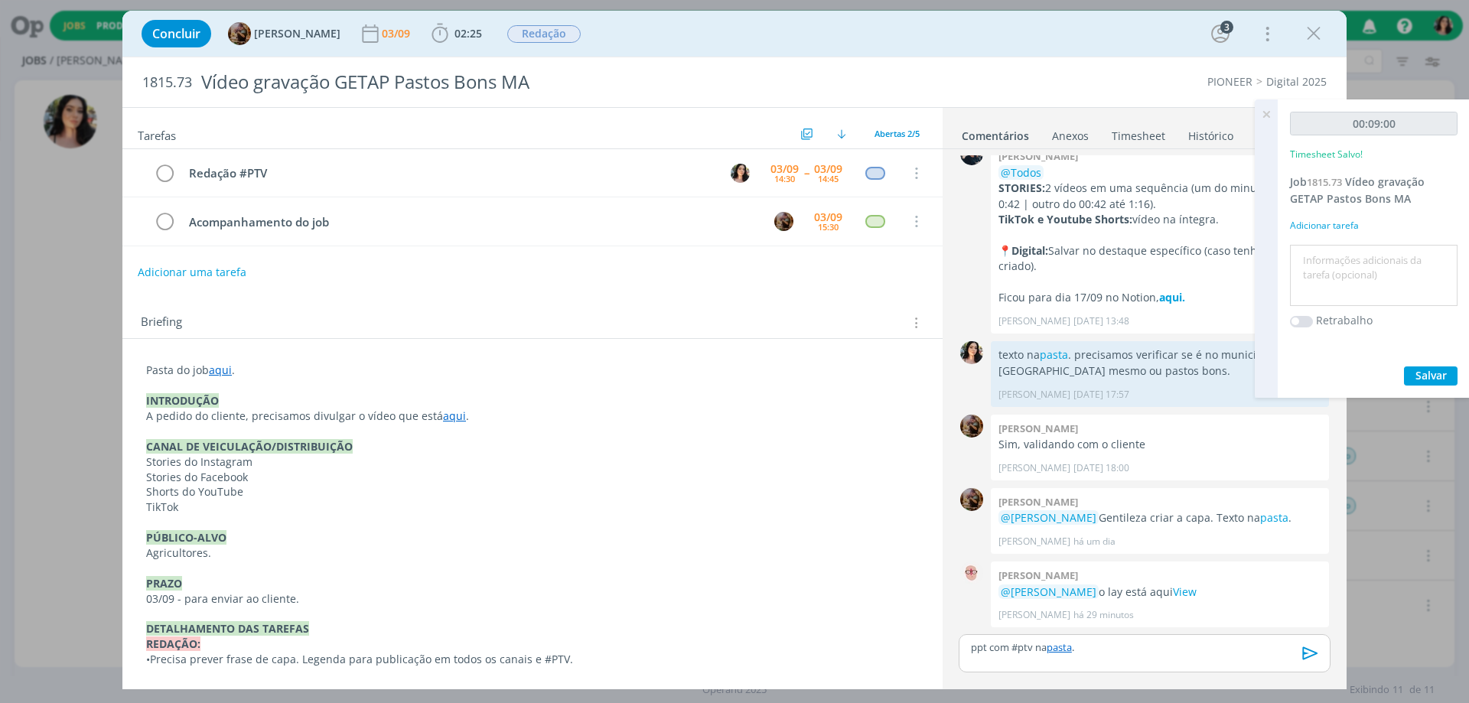
click at [1332, 265] on textarea at bounding box center [1373, 276] width 160 height 54
type textarea "Redação #ptv"
click at [1431, 371] on span "Salvar" at bounding box center [1430, 375] width 31 height 15
click at [161, 177] on icon "dialog" at bounding box center [164, 173] width 21 height 23
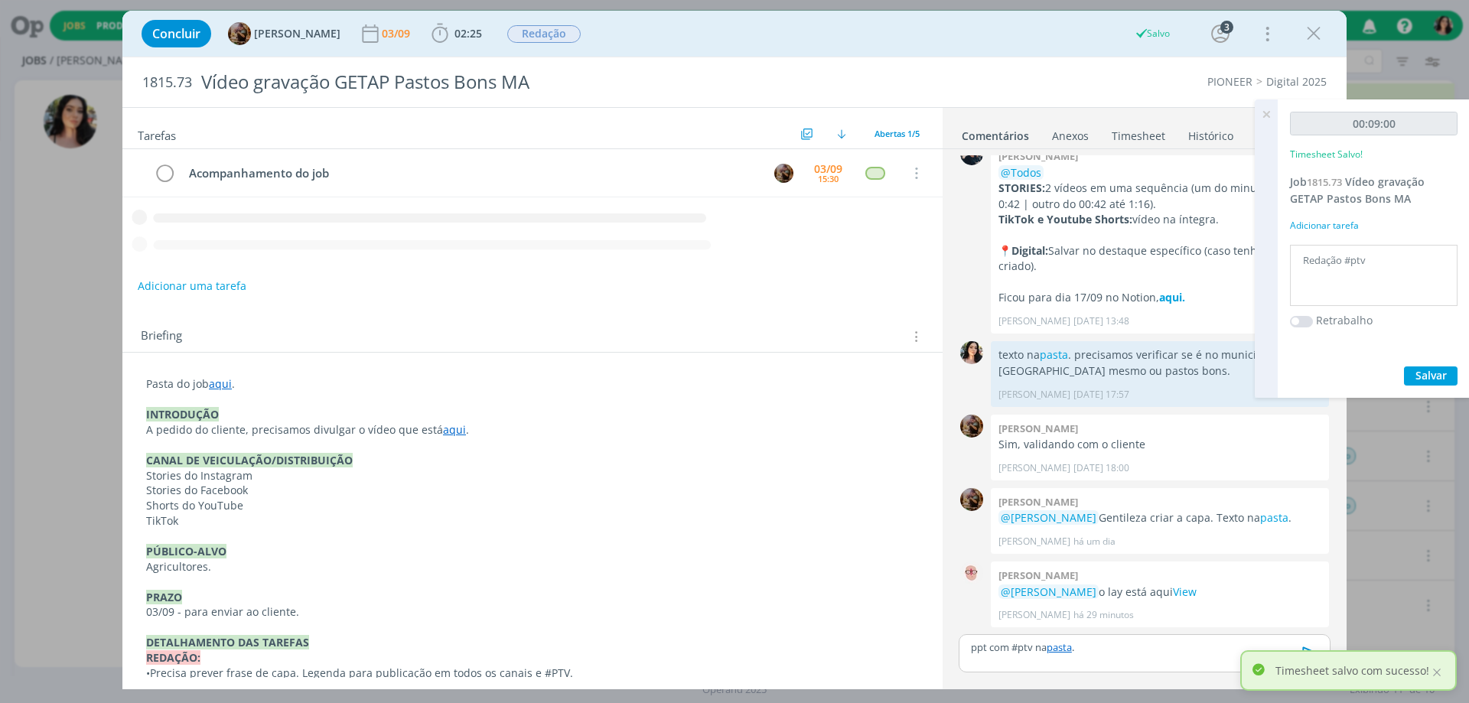
click at [1308, 652] on div "Timesheet salvo com sucesso!" at bounding box center [1348, 670] width 216 height 41
click at [1306, 647] on icon "dialog" at bounding box center [1310, 653] width 23 height 23
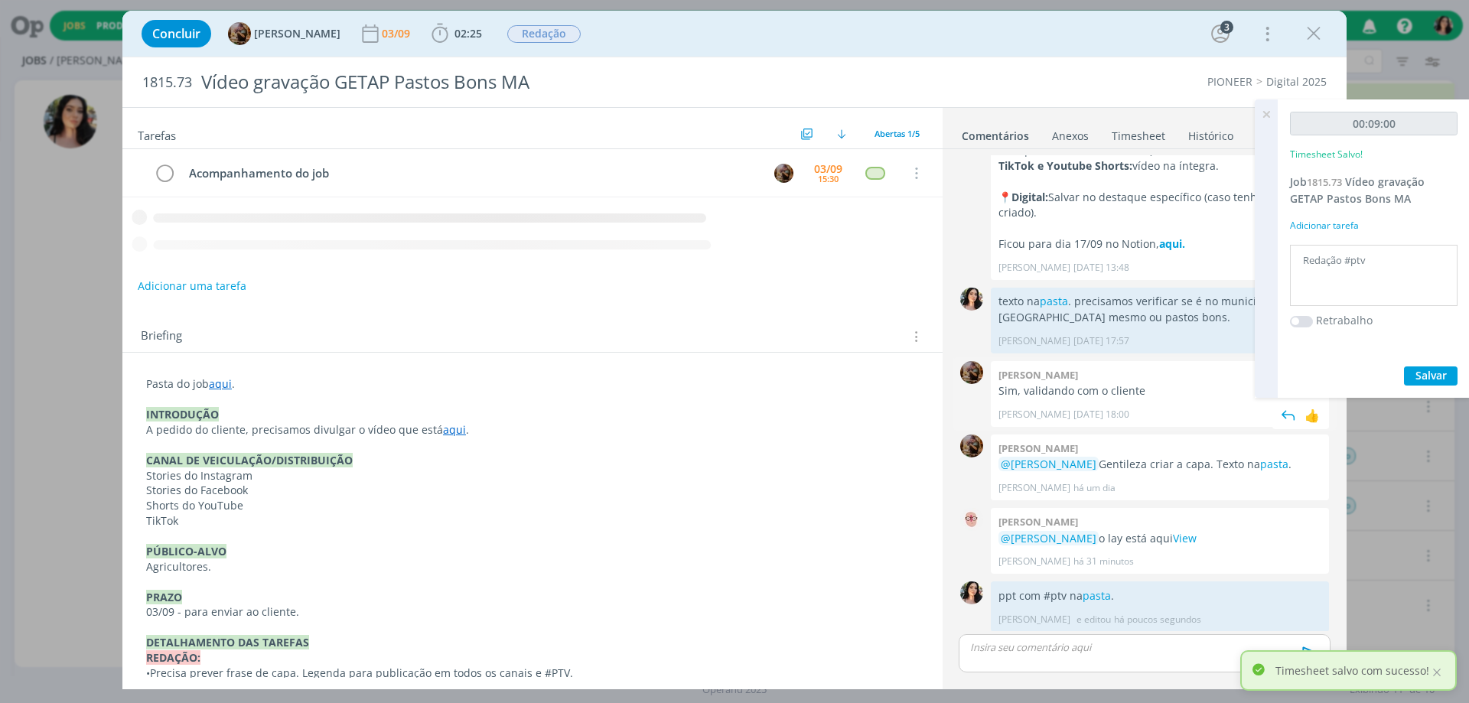
scroll to position [148, 0]
click at [1261, 113] on icon at bounding box center [1266, 114] width 28 height 30
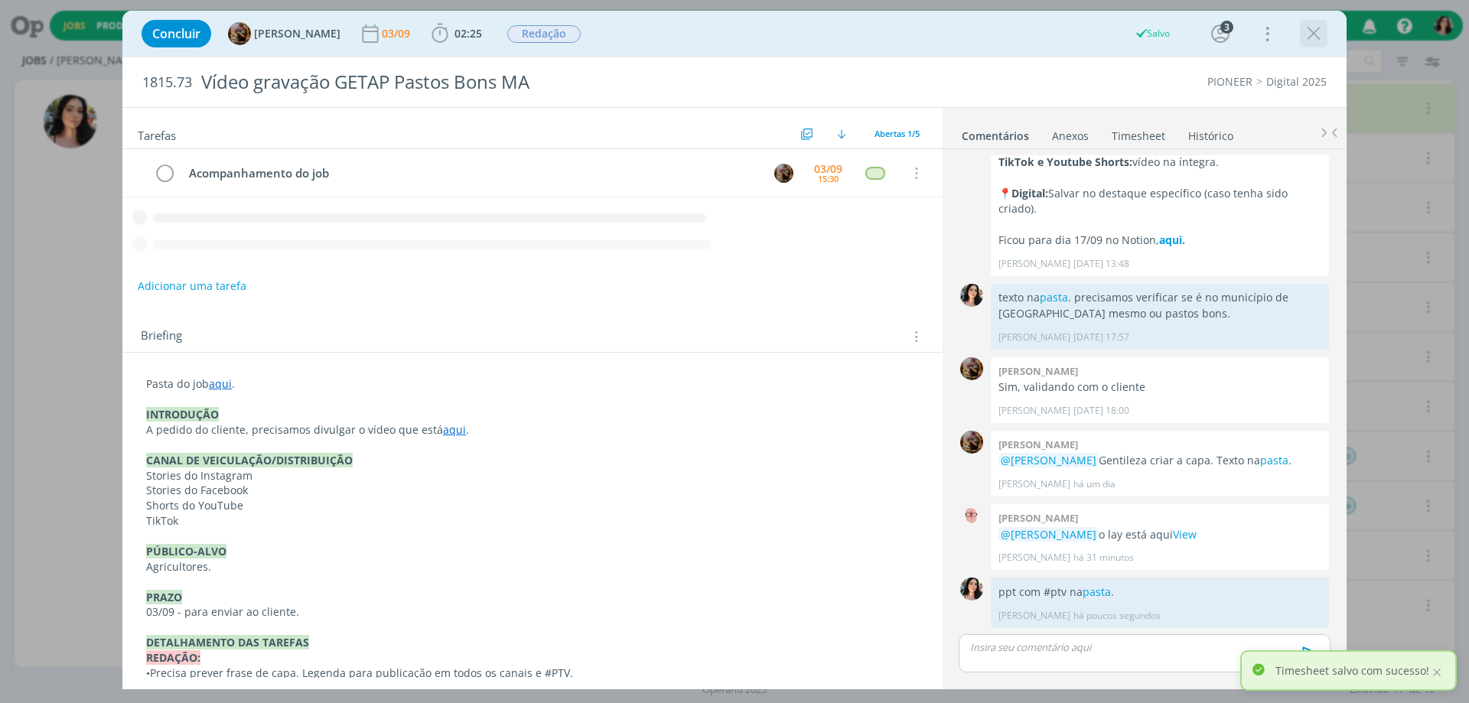
click at [1326, 38] on div "dialog" at bounding box center [1314, 34] width 28 height 28
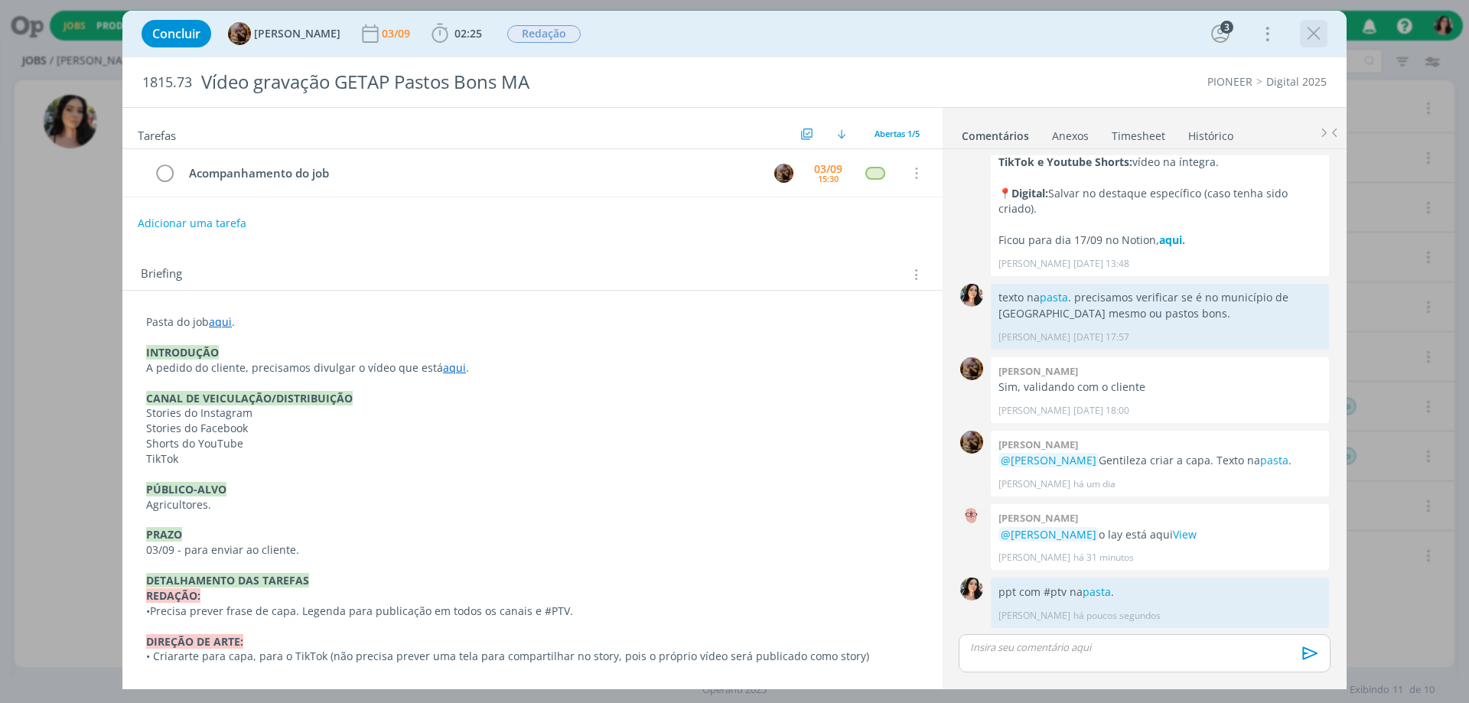
click at [1311, 37] on icon "dialog" at bounding box center [1313, 33] width 23 height 23
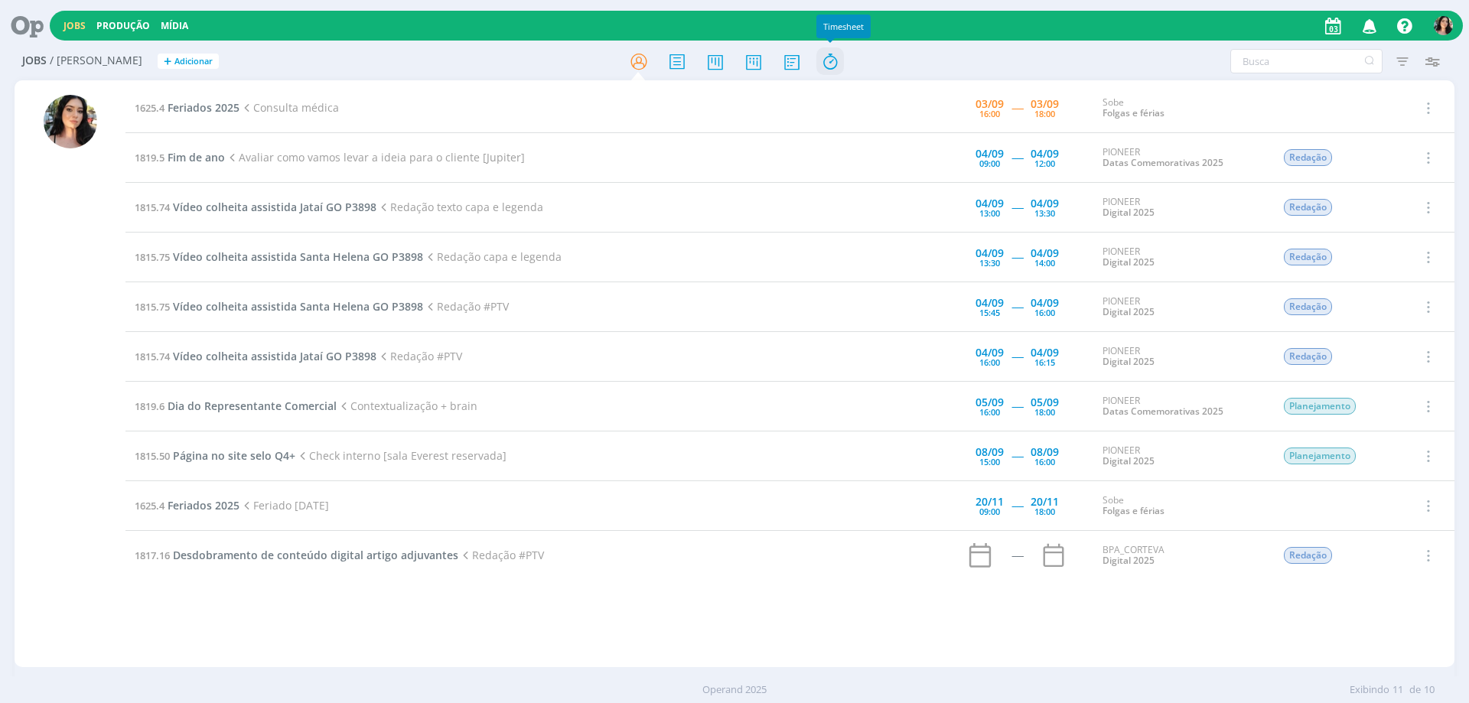
click at [835, 57] on icon at bounding box center [830, 62] width 28 height 30
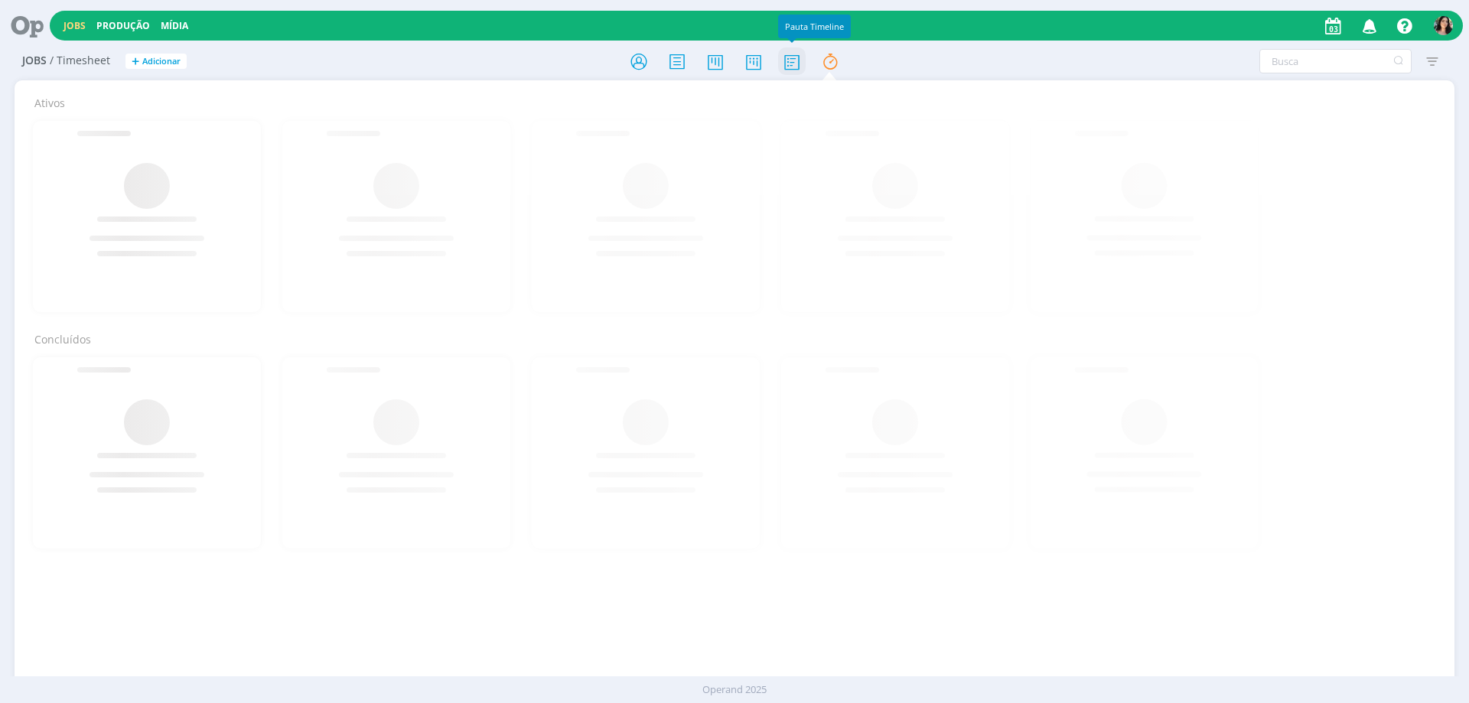
click at [795, 63] on icon at bounding box center [792, 62] width 28 height 30
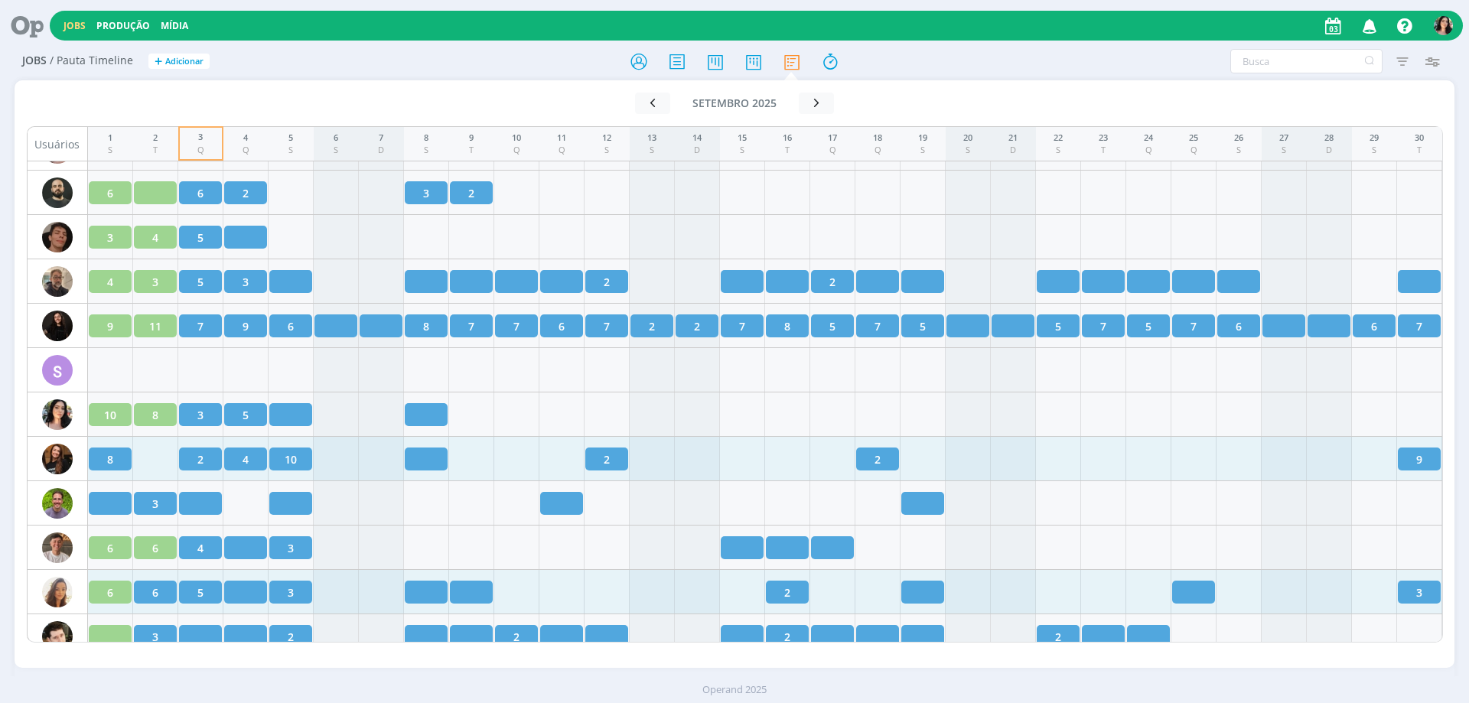
scroll to position [2194, 0]
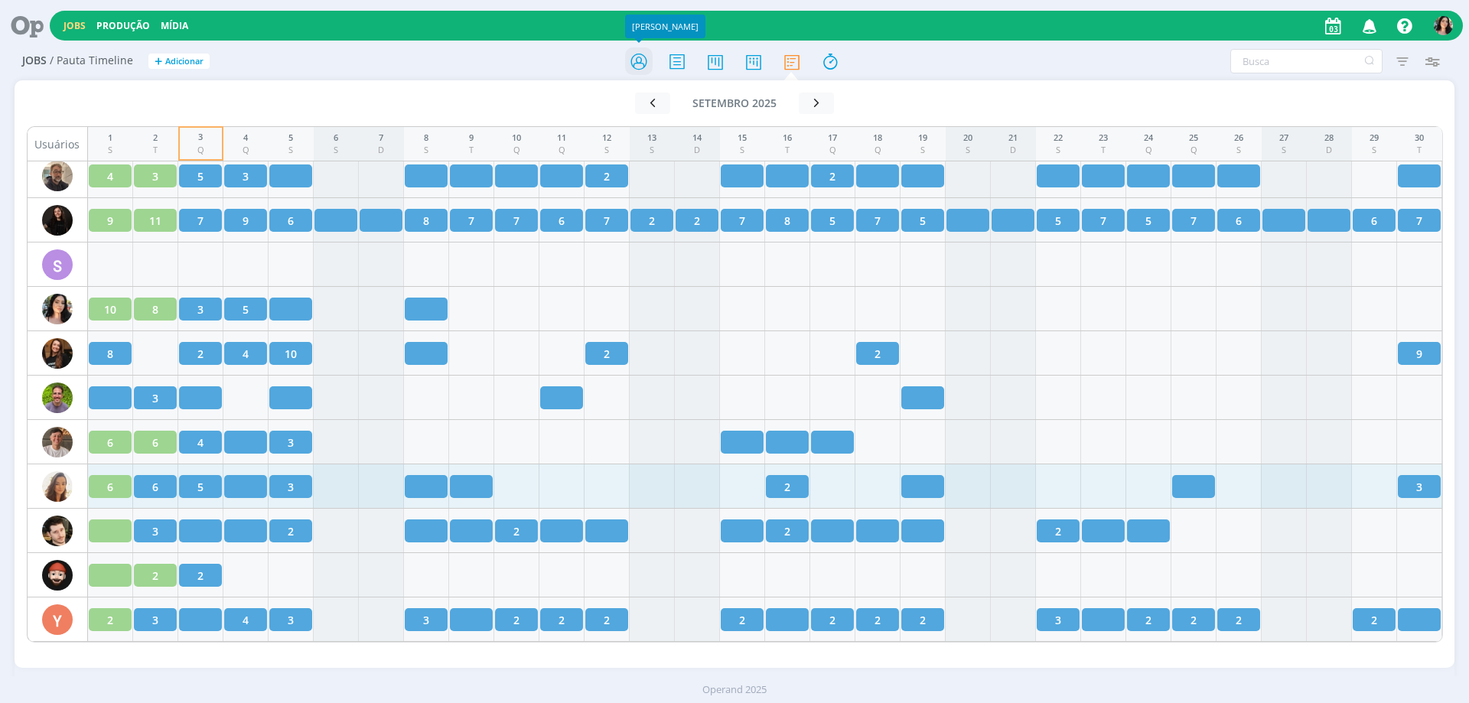
click at [634, 65] on icon at bounding box center [639, 62] width 28 height 30
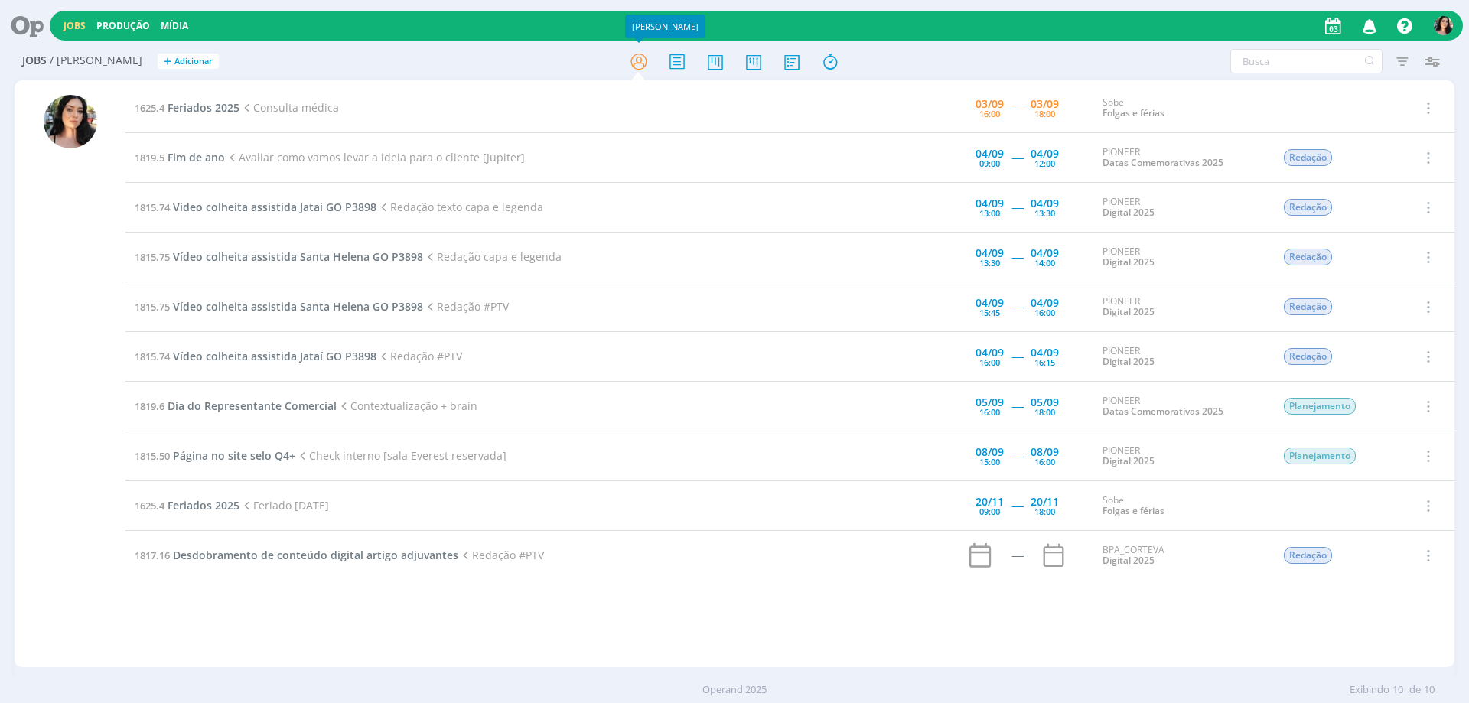
click at [53, 366] on div at bounding box center [71, 381] width 54 height 572
click at [44, 390] on div at bounding box center [71, 381] width 54 height 572
click at [98, 460] on div at bounding box center [70, 375] width 111 height 584
click at [64, 460] on div at bounding box center [71, 381] width 54 height 572
click at [6, 545] on div "Jobs / Minha Pauta + Adicionar Filtros Filtrar Limpar Tipo Jobs e Tarefas Data …" at bounding box center [734, 377] width 1469 height 668
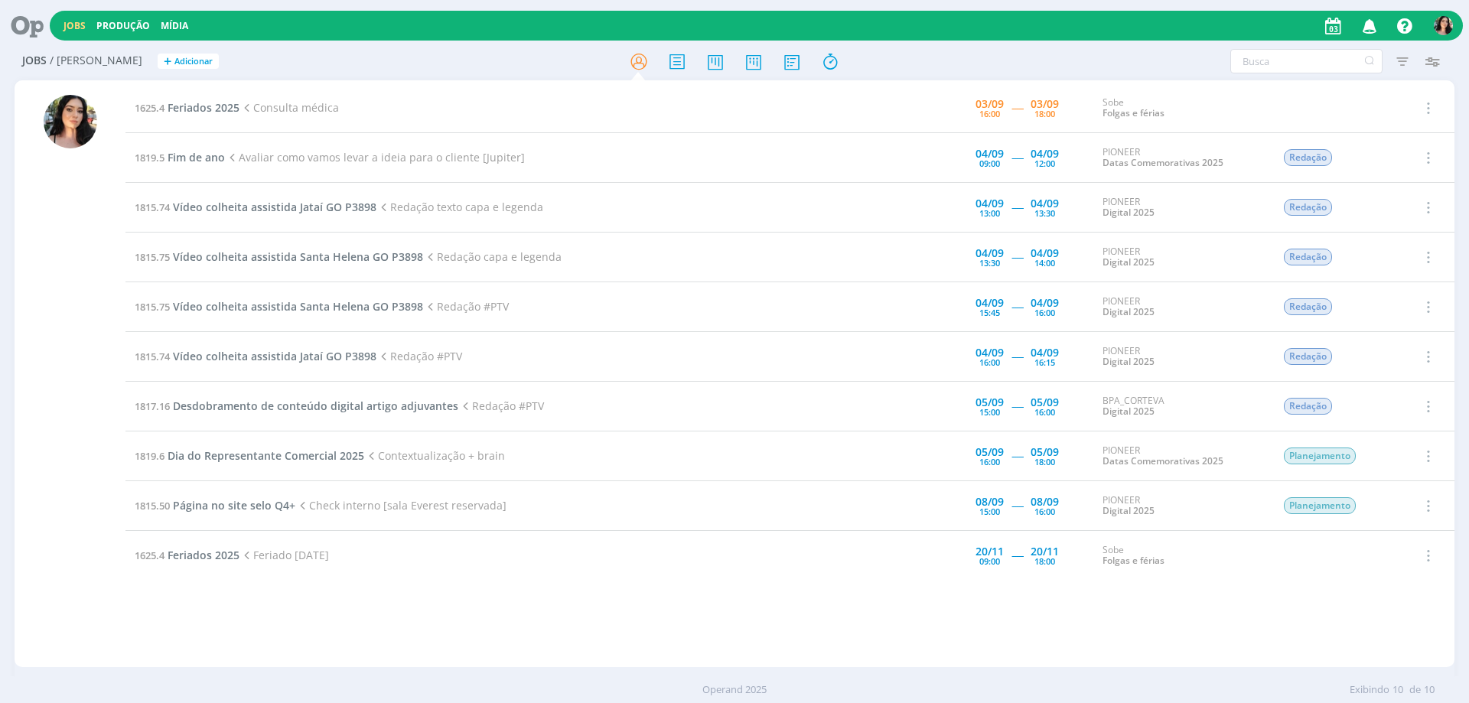
click at [655, 653] on div "1625.4 Feriados 2025 Consulta médica [DATE] 16:00 ----- [DATE] 18:00 Sobe Folga…" at bounding box center [789, 373] width 1329 height 581
click at [133, 564] on td "1625.4 Feriados 2025 Feriado [DATE]" at bounding box center [486, 556] width 723 height 50
click at [642, 64] on icon at bounding box center [639, 62] width 28 height 30
click at [1004, 61] on div "Filtros Filtrar [GEOGRAPHIC_DATA] Tipo Jobs e Tarefas Data Personalizado a Situ…" at bounding box center [1214, 61] width 464 height 24
click at [799, 61] on icon at bounding box center [792, 62] width 28 height 30
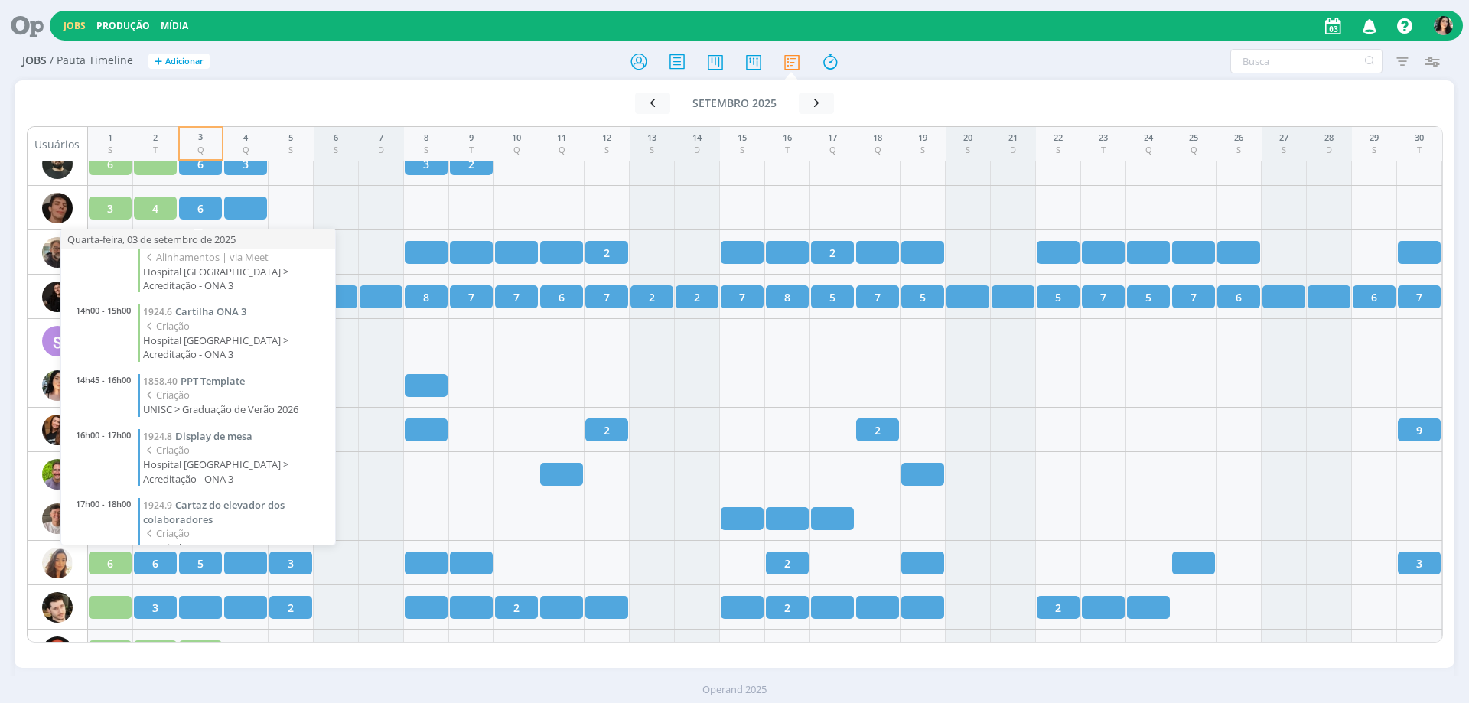
scroll to position [112, 0]
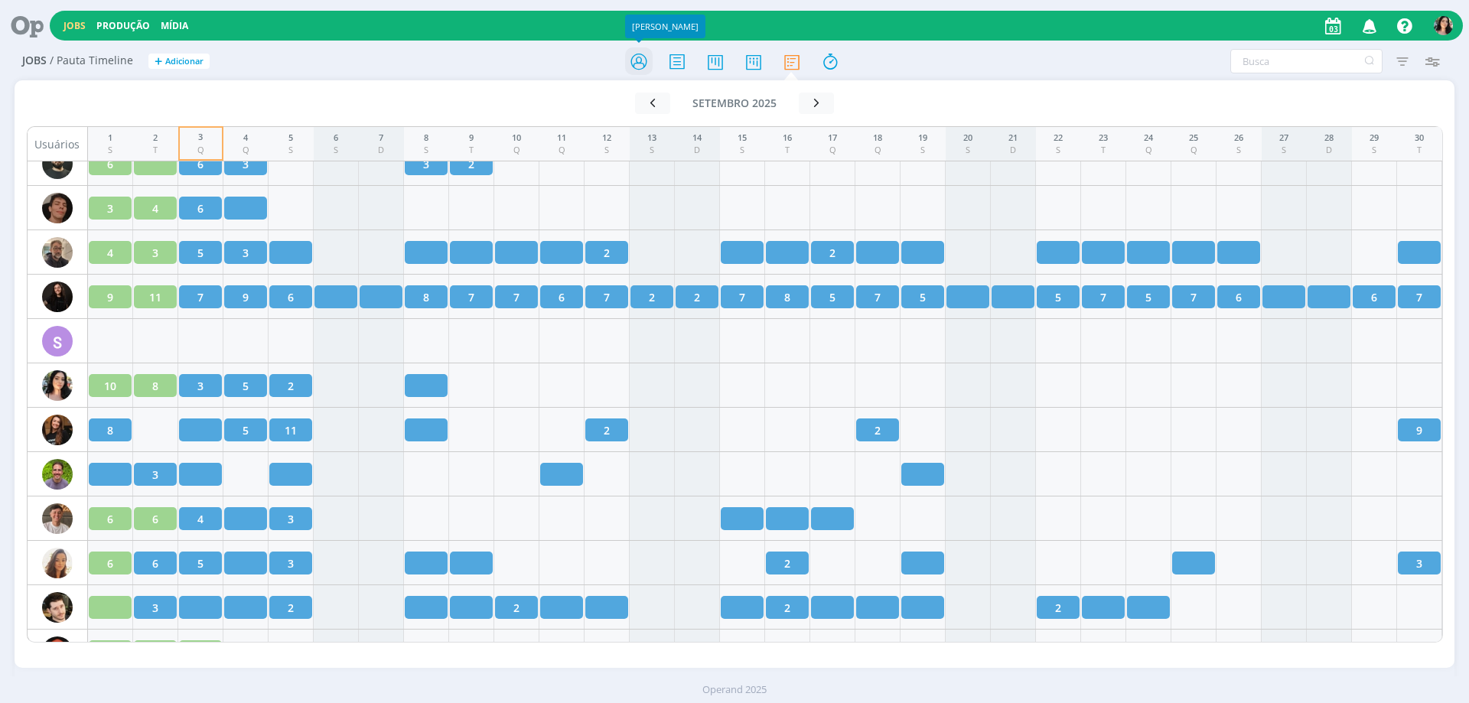
click at [635, 72] on icon at bounding box center [639, 62] width 28 height 30
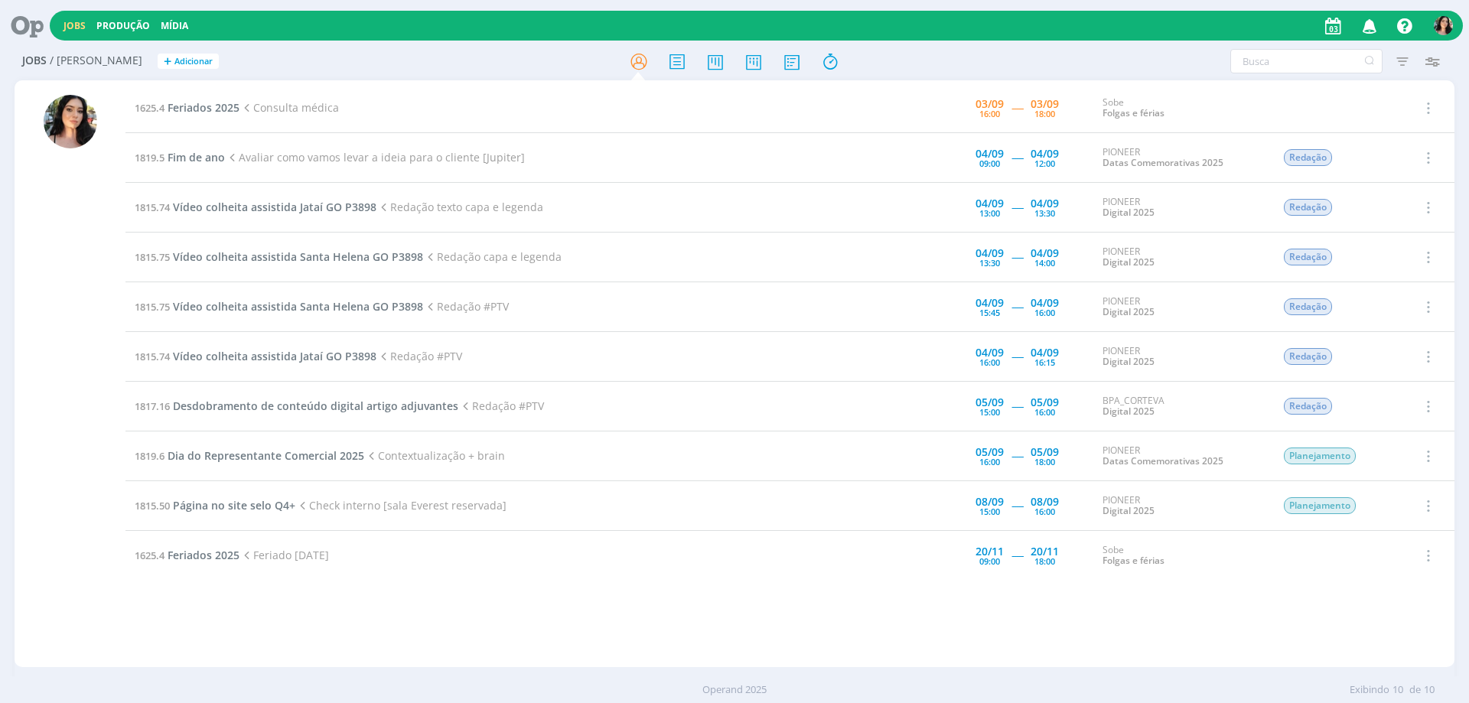
click at [37, 23] on icon at bounding box center [21, 26] width 31 height 30
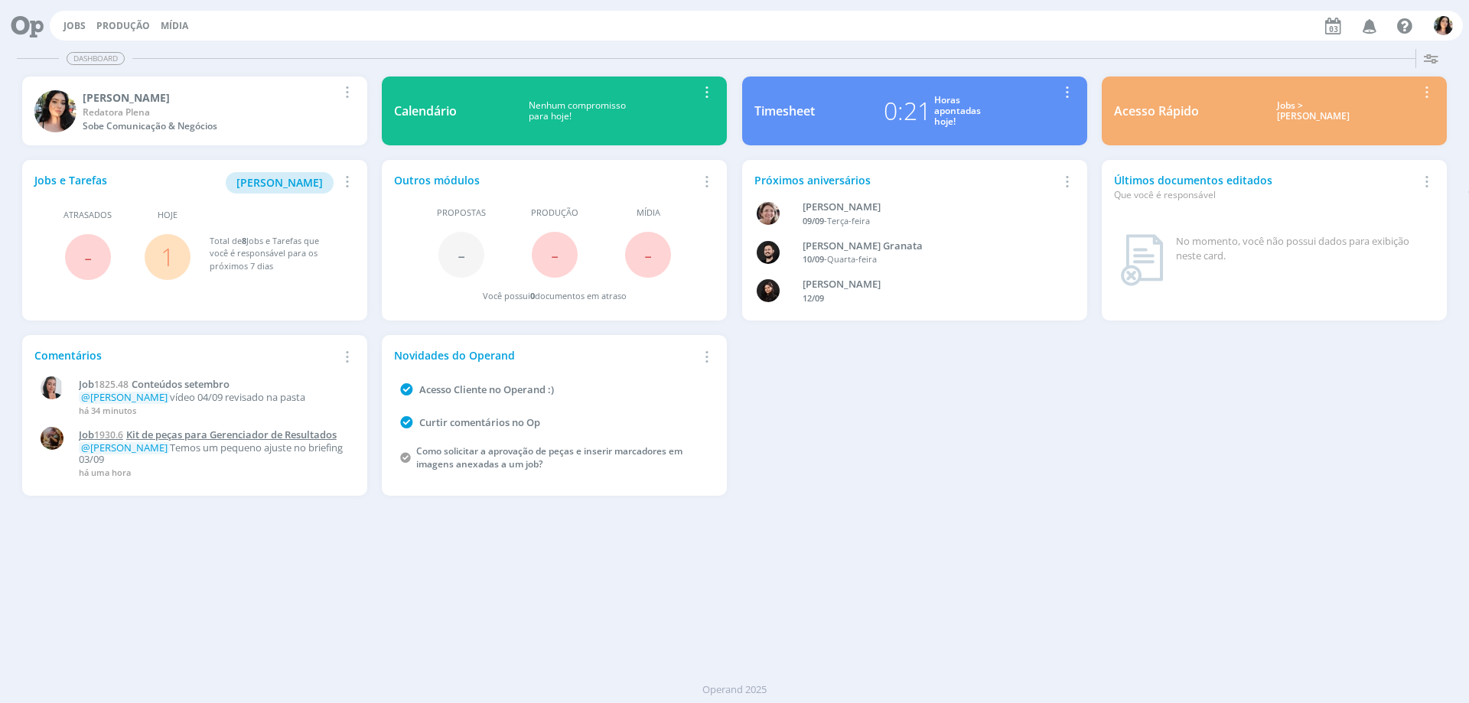
click at [250, 435] on span "Kit de peças para Gerenciador de Resultados" at bounding box center [231, 435] width 210 height 14
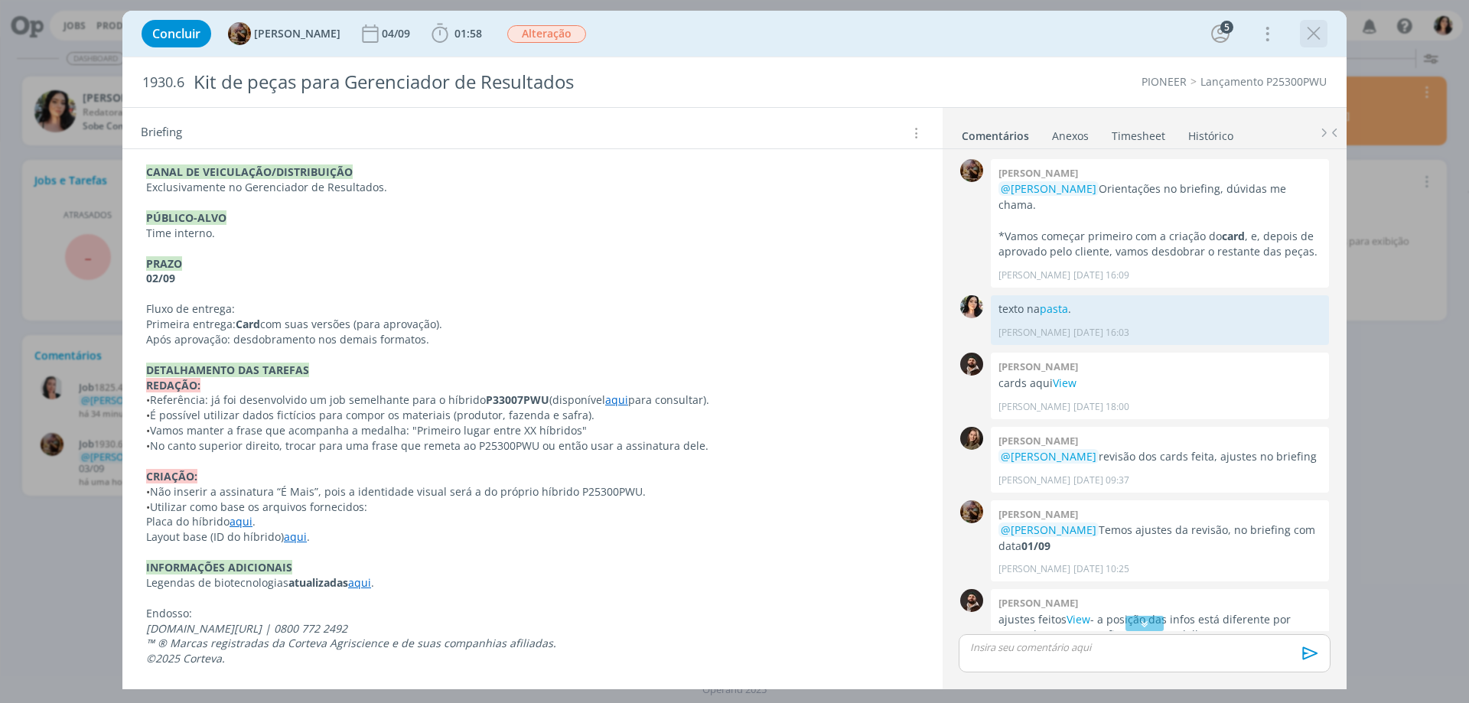
click at [1315, 33] on icon "dialog" at bounding box center [1313, 33] width 23 height 23
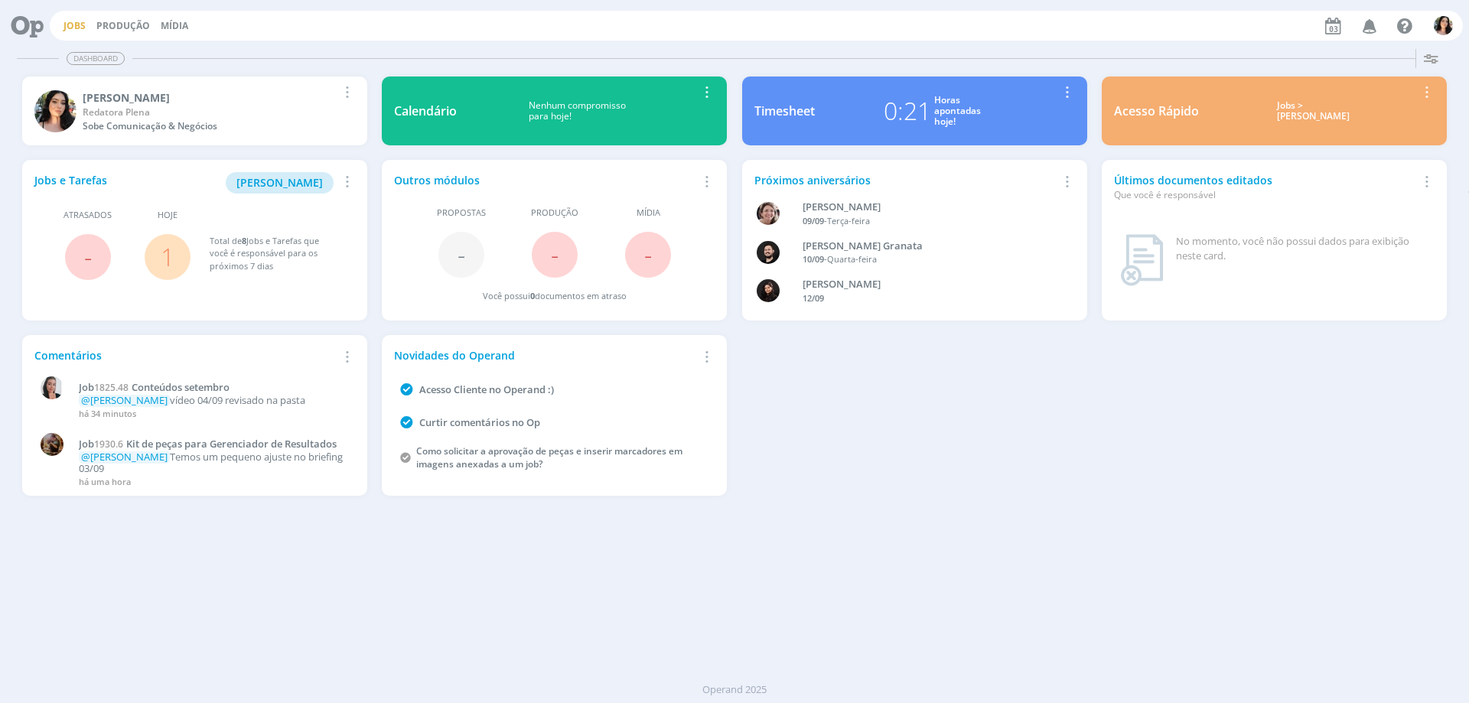
click at [72, 26] on link "Jobs" at bounding box center [74, 25] width 22 height 13
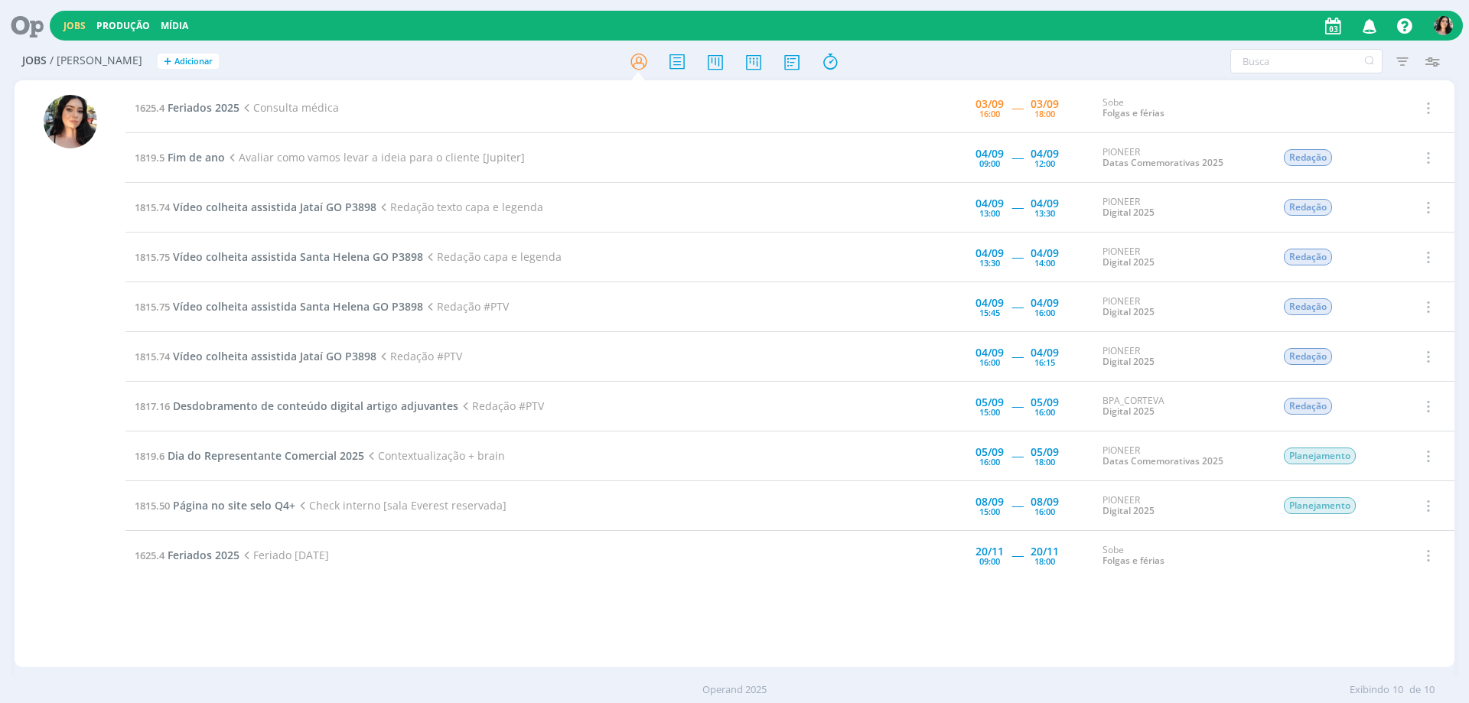
click at [80, 612] on div at bounding box center [71, 381] width 54 height 572
click at [327, 353] on span "Vídeo colheita assistida Jataí GO P3898" at bounding box center [274, 356] width 203 height 15
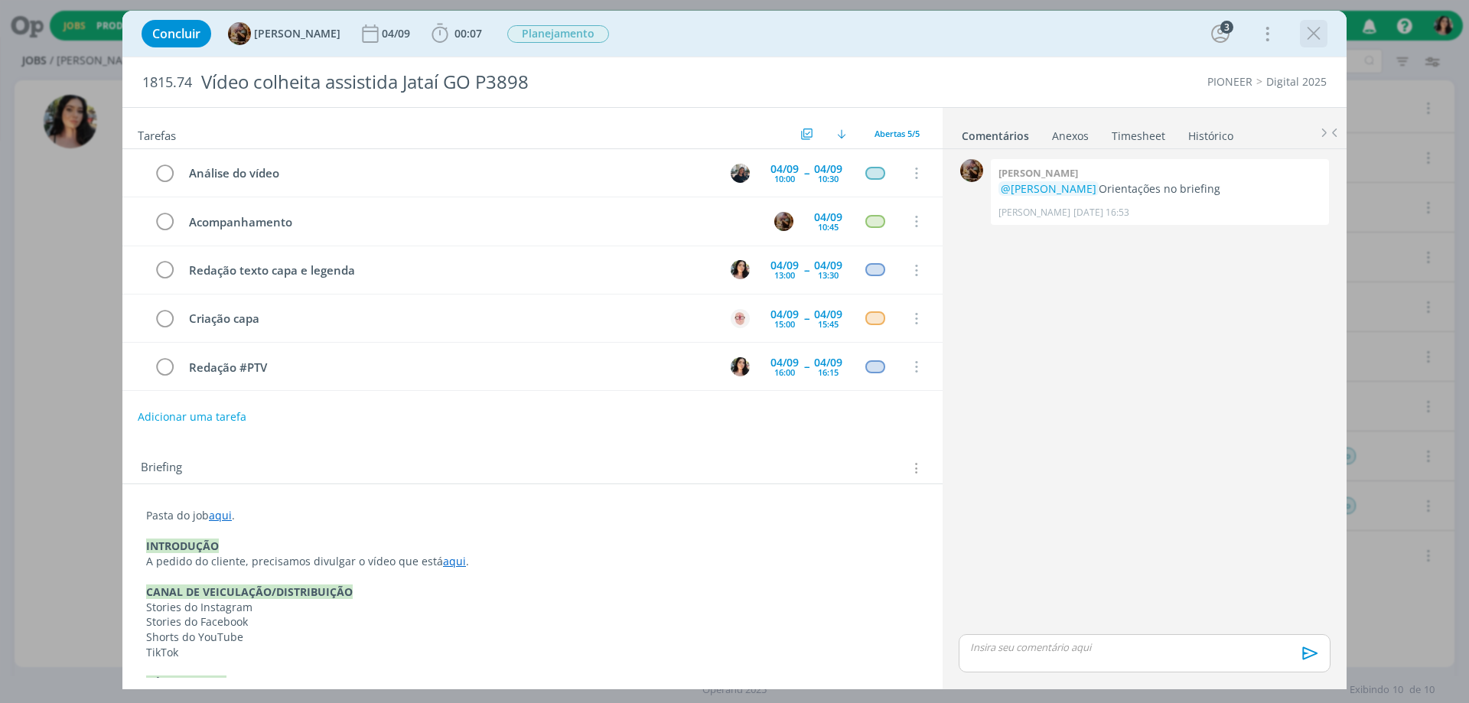
click at [1312, 34] on icon "dialog" at bounding box center [1313, 33] width 23 height 23
